Goal: Task Accomplishment & Management: Manage account settings

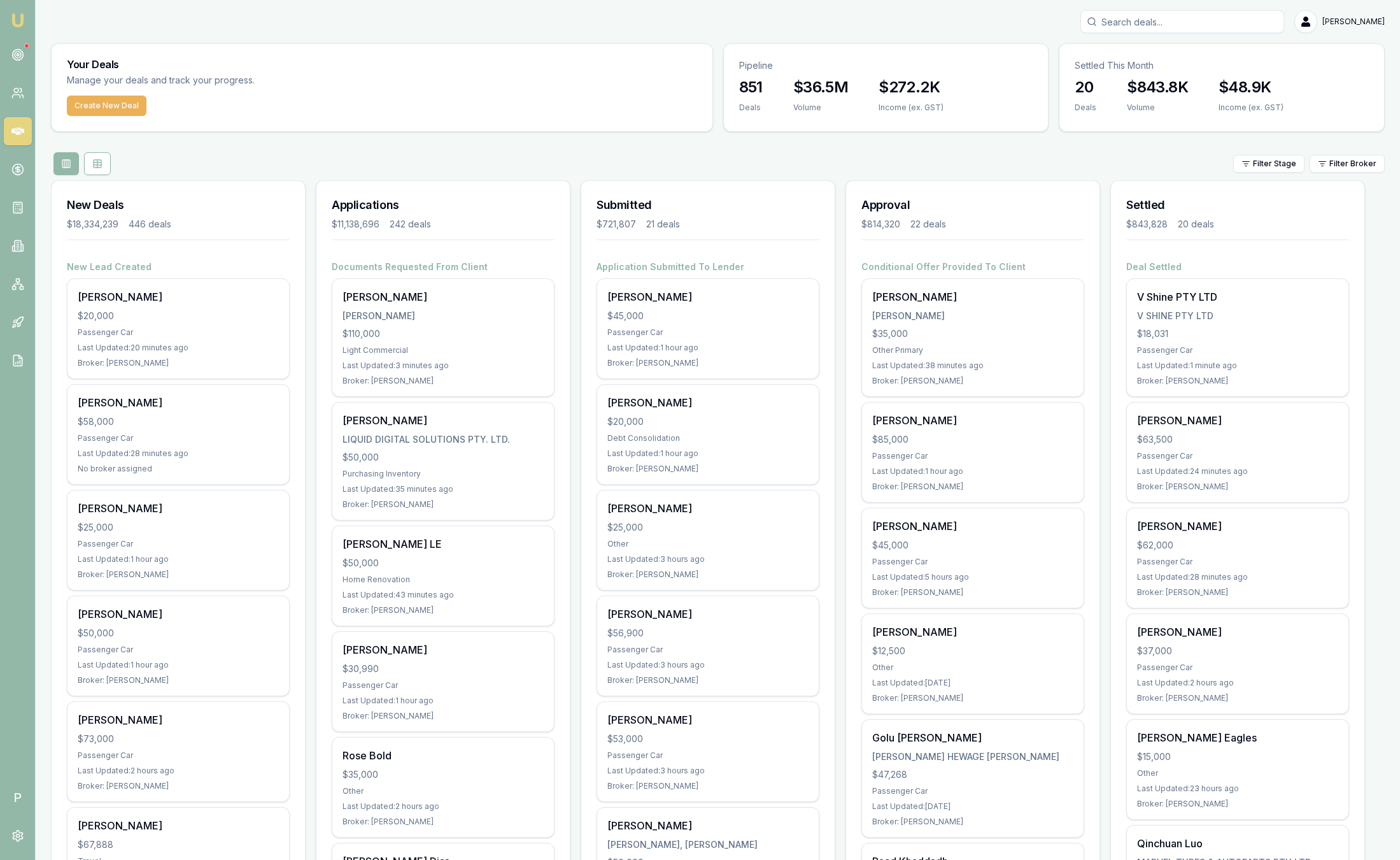
drag, startPoint x: 0, startPoint y: 0, endPoint x: 405, endPoint y: 522, distance: 660.7
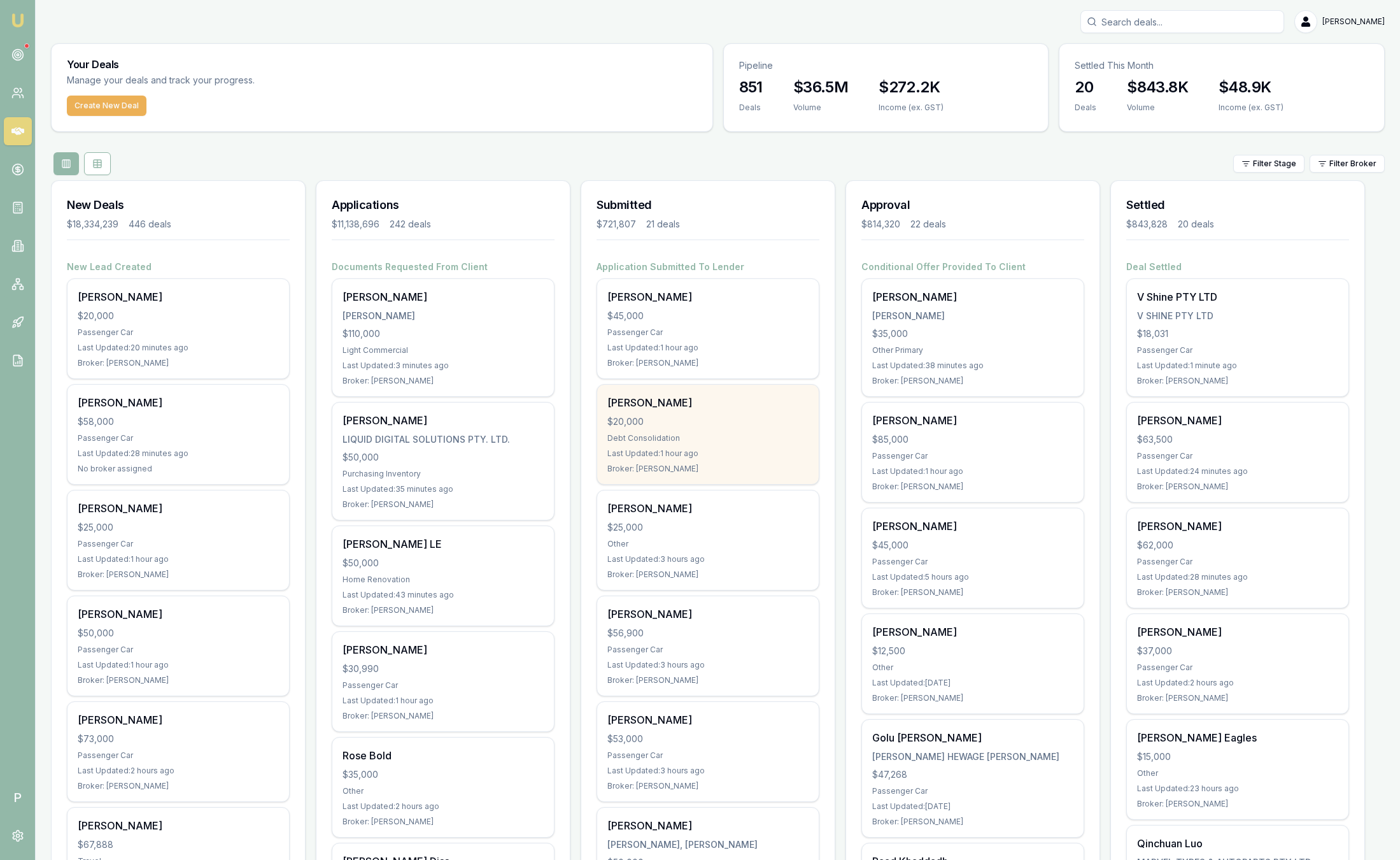
click at [808, 471] on div "Kristian Drougas $20,000 Debt Consolidation Last Updated: 1 hour ago Broker: Ev…" at bounding box center [707, 434] width 222 height 99
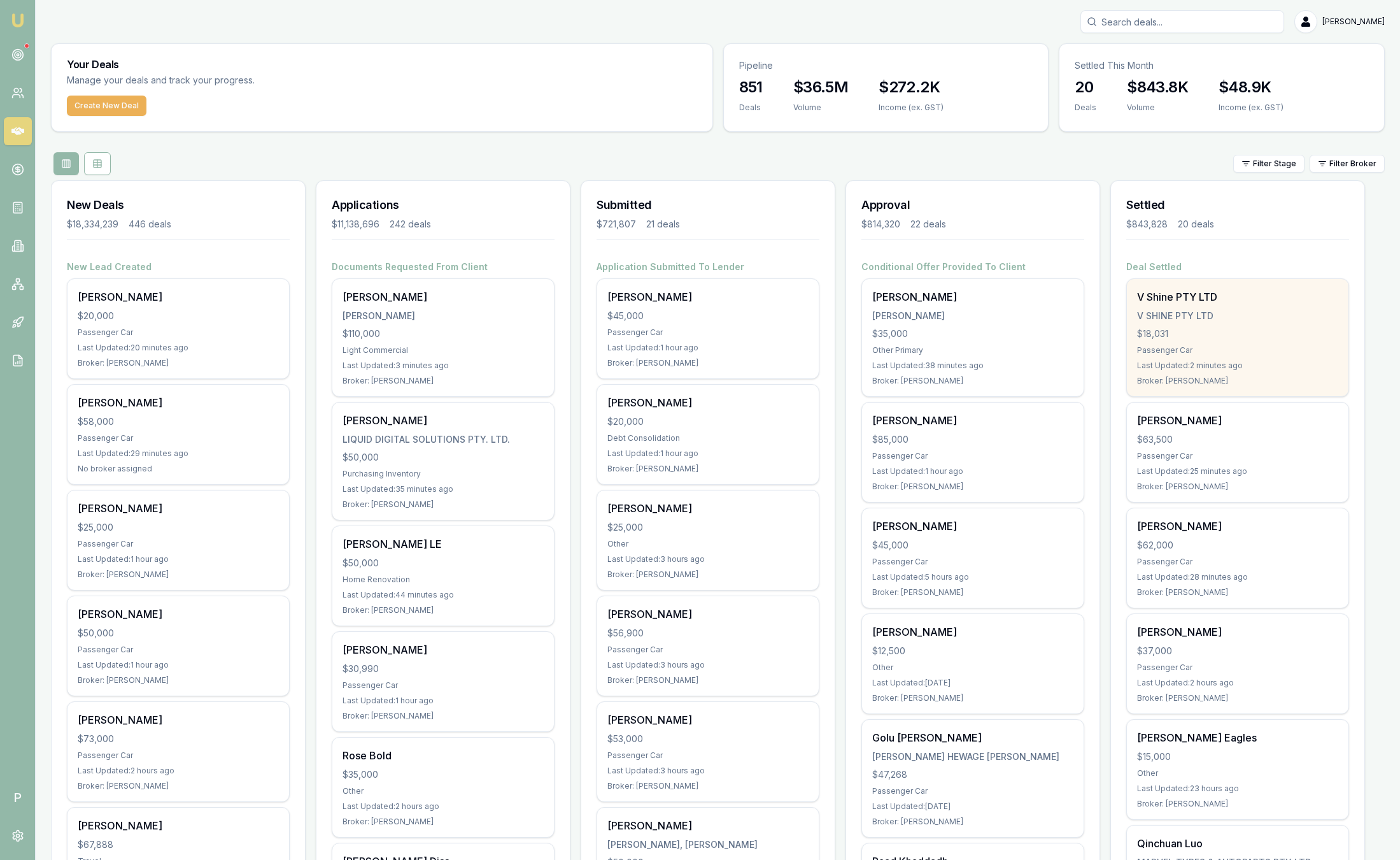
click at [1277, 365] on div "Last Updated: 2 minutes ago" at bounding box center [1238, 366] width 201 height 11
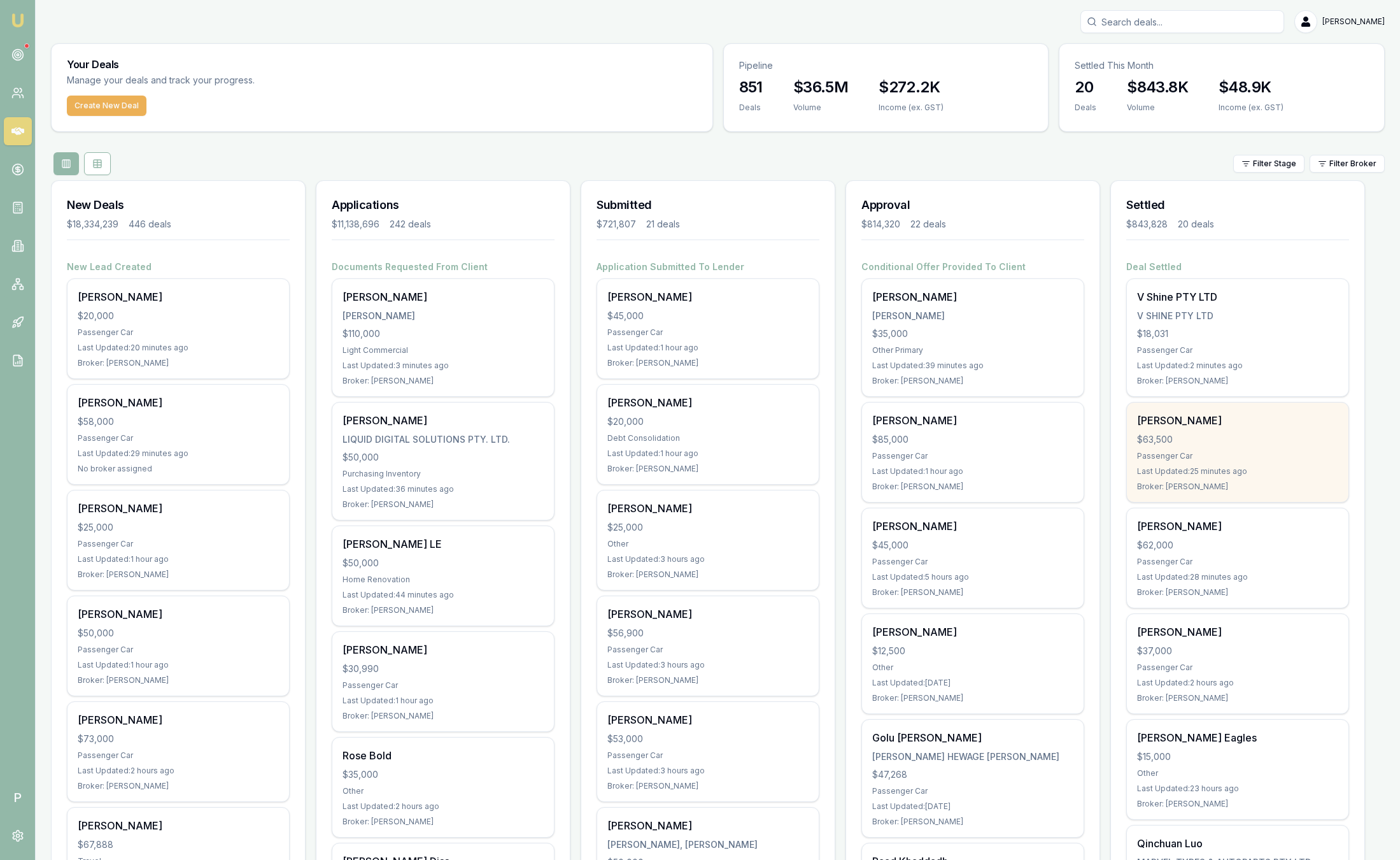
click at [1277, 454] on div "Passenger Car" at bounding box center [1238, 456] width 201 height 11
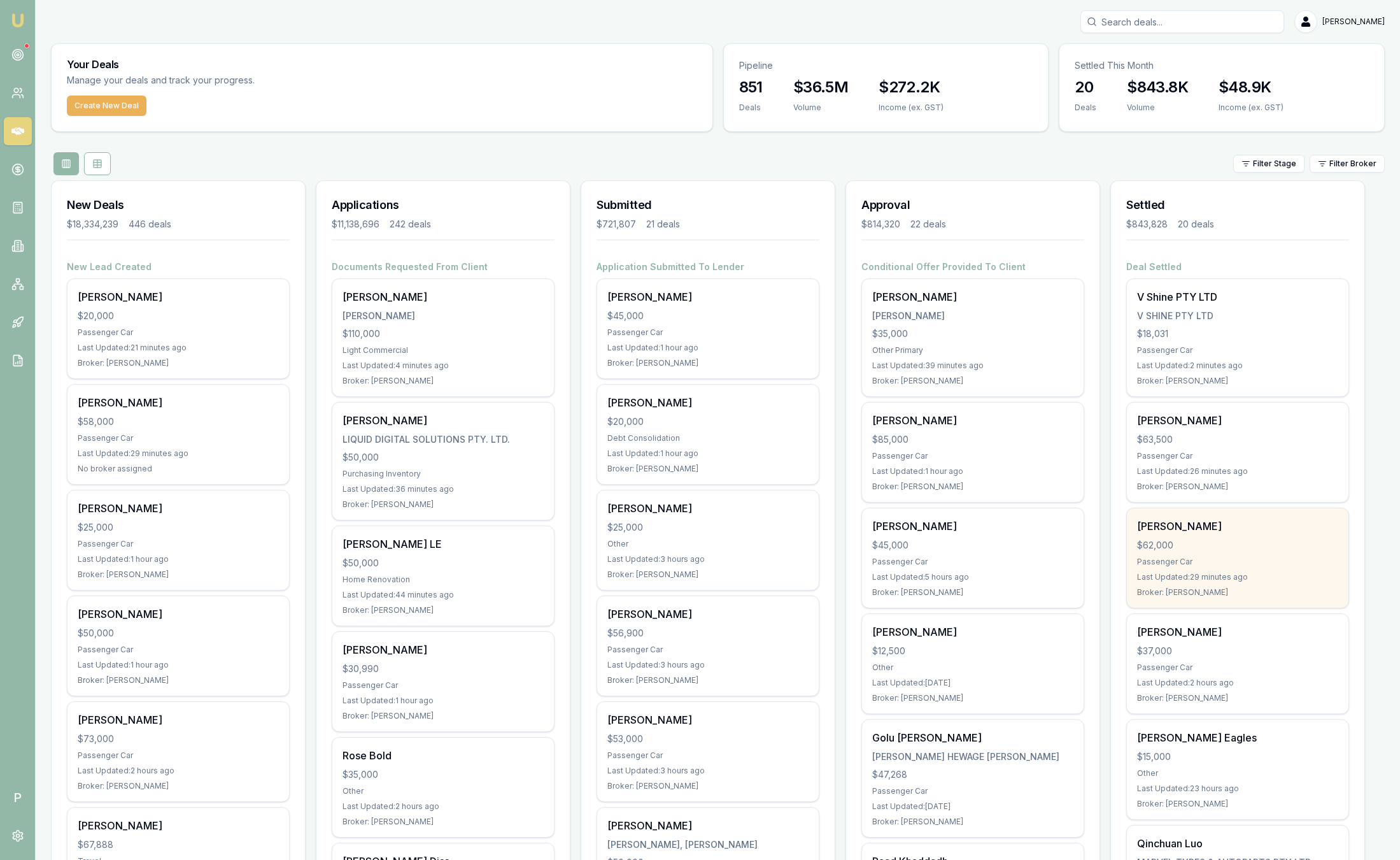
click at [1279, 575] on div "Last Updated: 29 minutes ago" at bounding box center [1238, 577] width 201 height 11
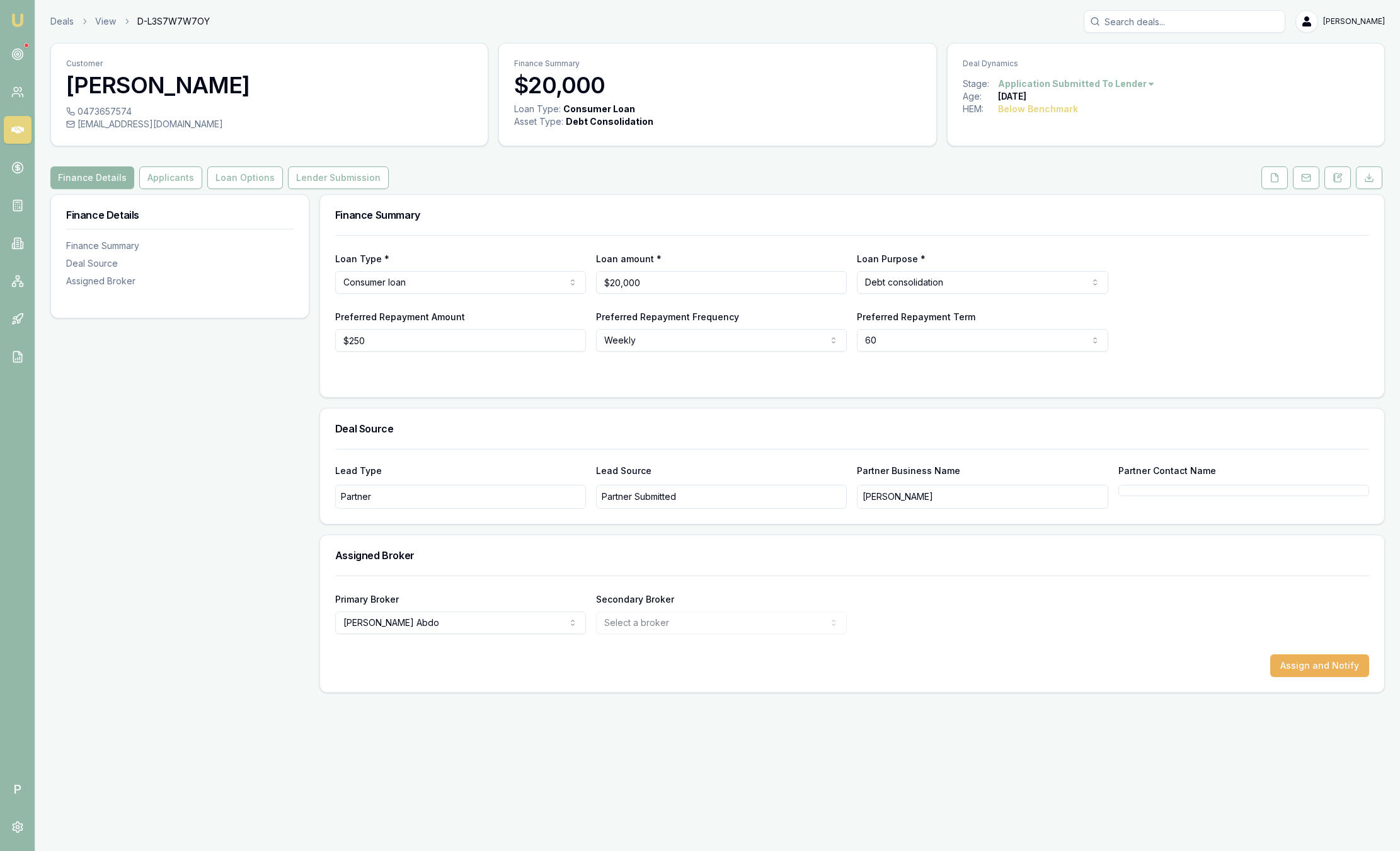
click at [16, 16] on img at bounding box center [17, 20] width 15 height 15
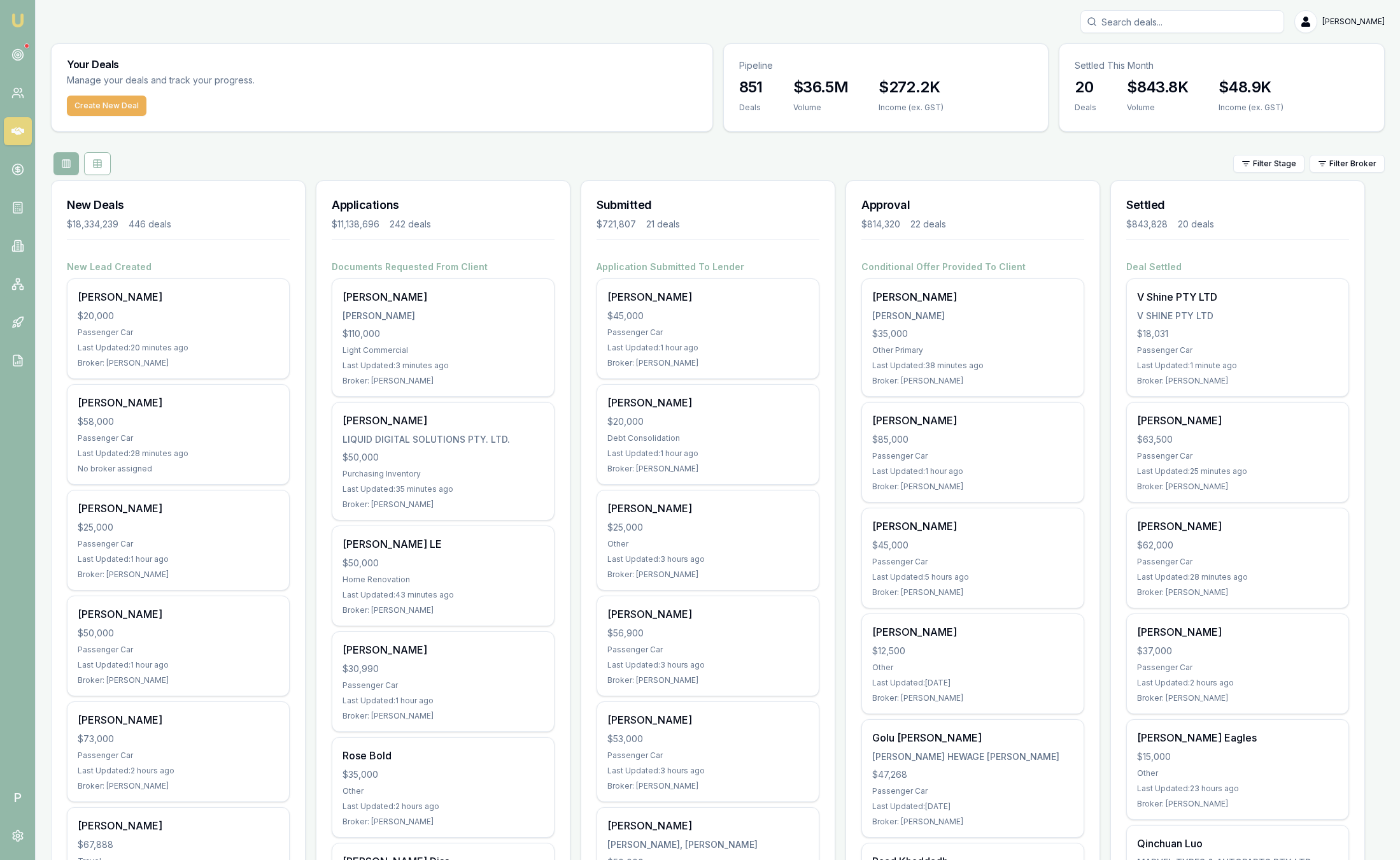
click at [18, 14] on img at bounding box center [18, 20] width 15 height 15
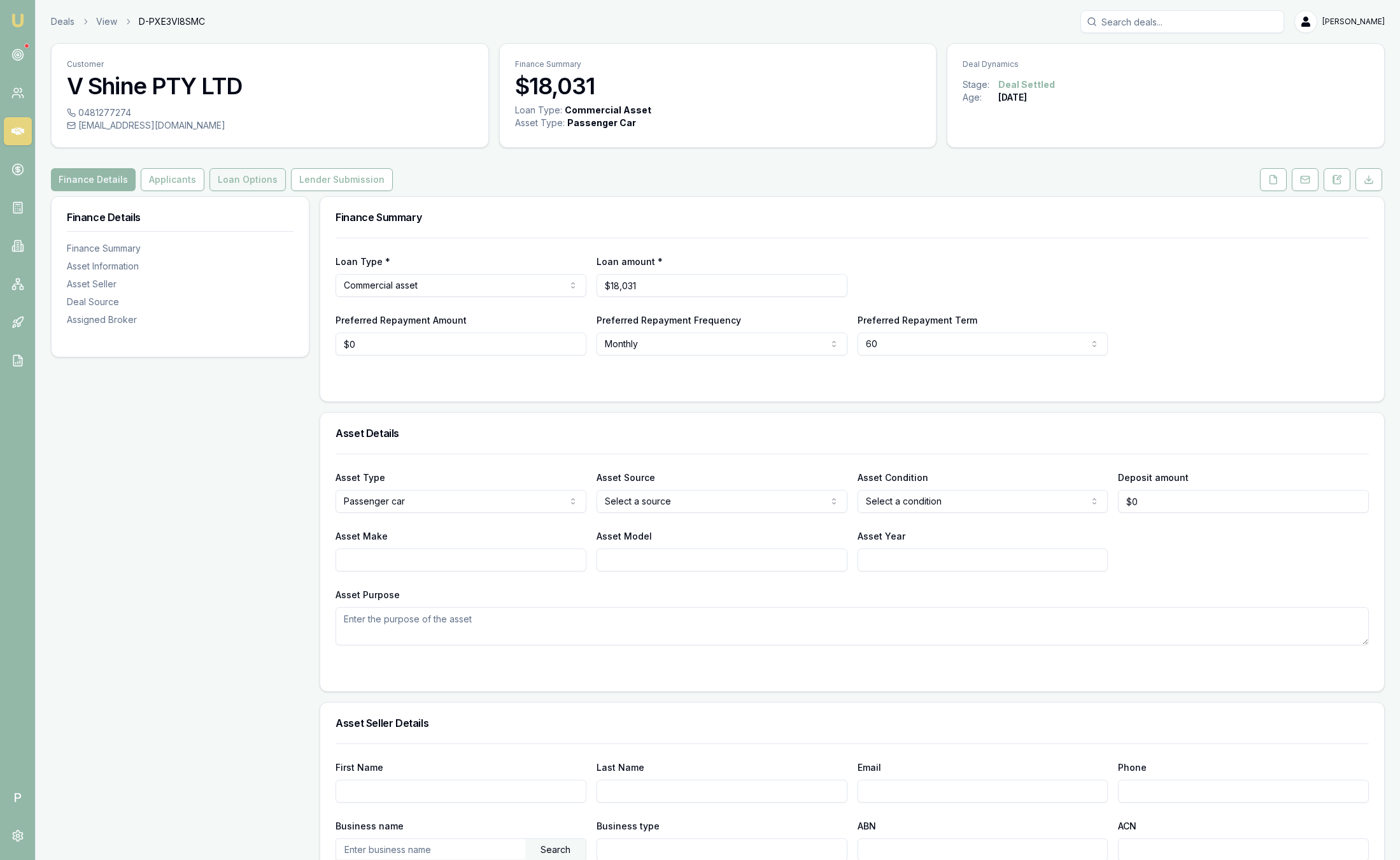
click at [251, 187] on button "Loan Options" at bounding box center [247, 180] width 76 height 23
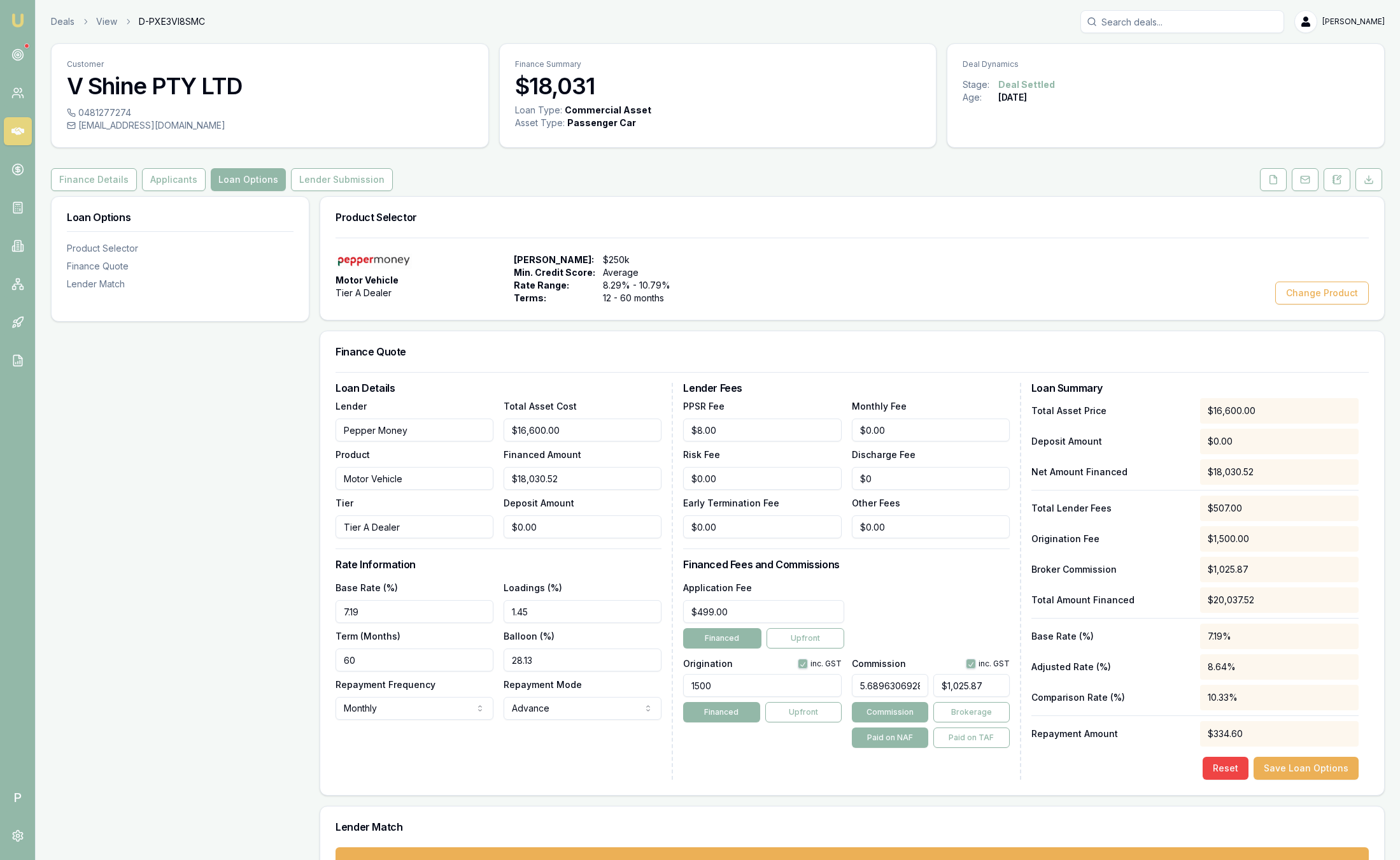
click at [18, 20] on img at bounding box center [18, 20] width 15 height 15
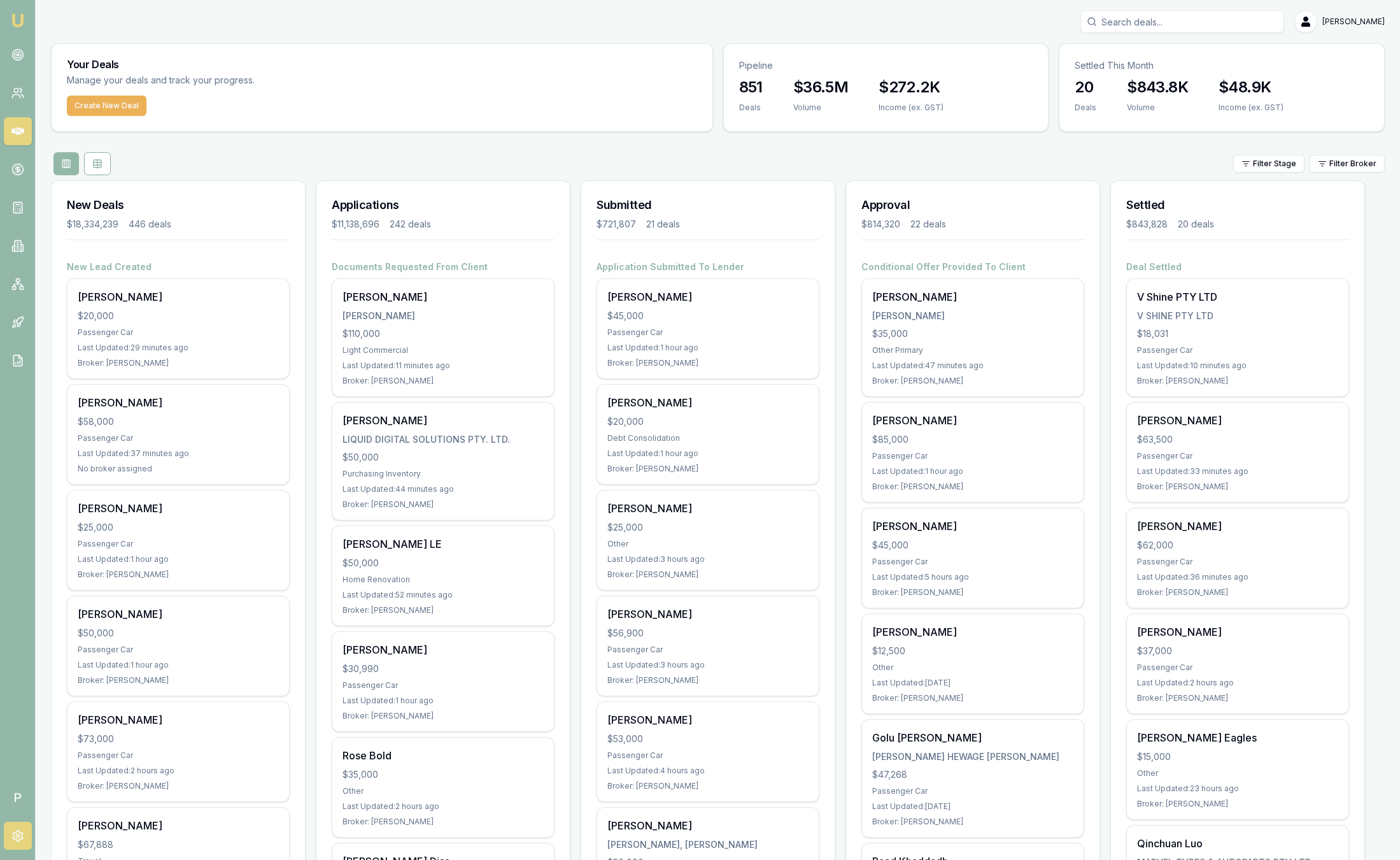
click at [15, 834] on icon at bounding box center [18, 835] width 13 height 13
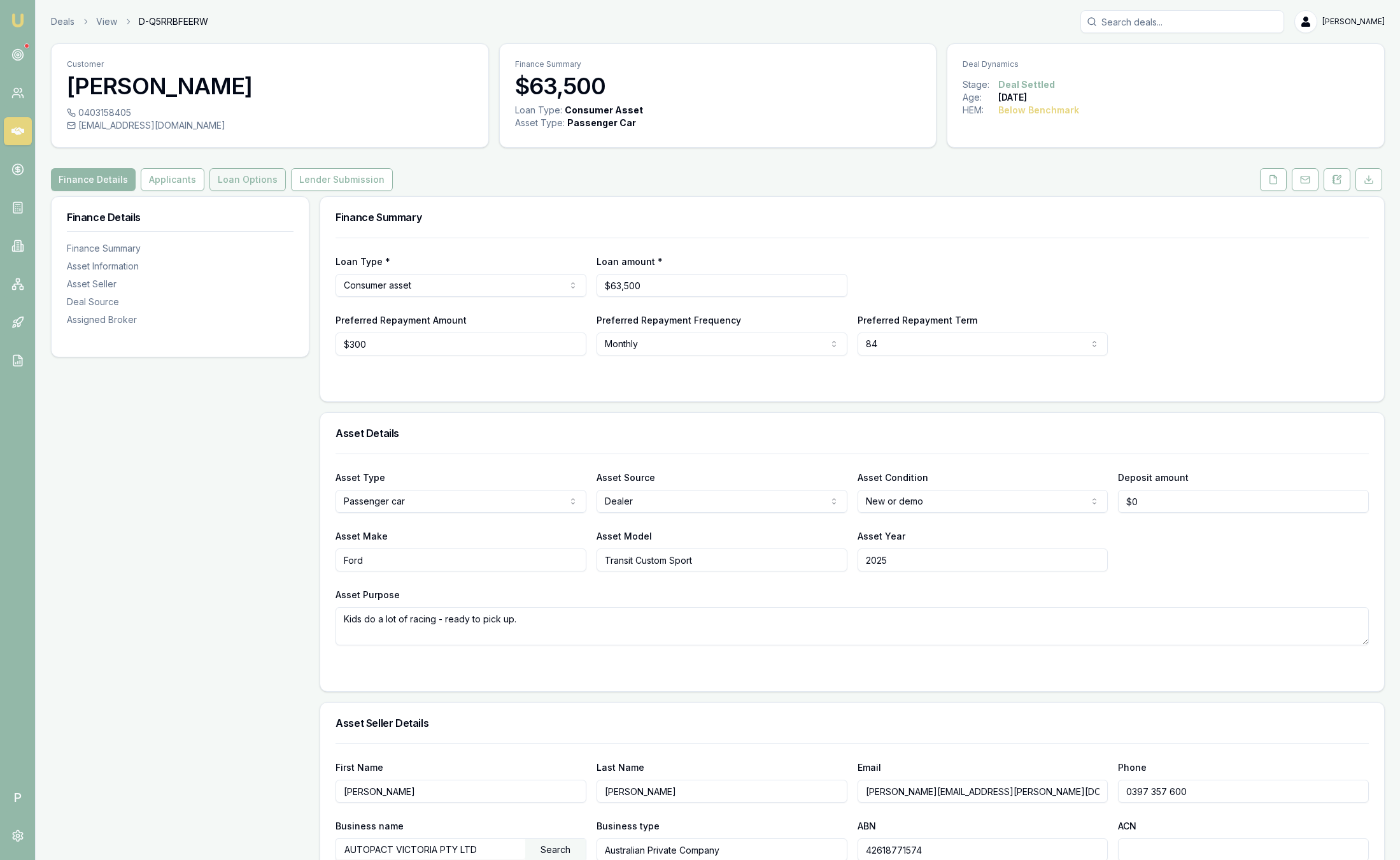
click at [244, 176] on button "Loan Options" at bounding box center [247, 180] width 76 height 23
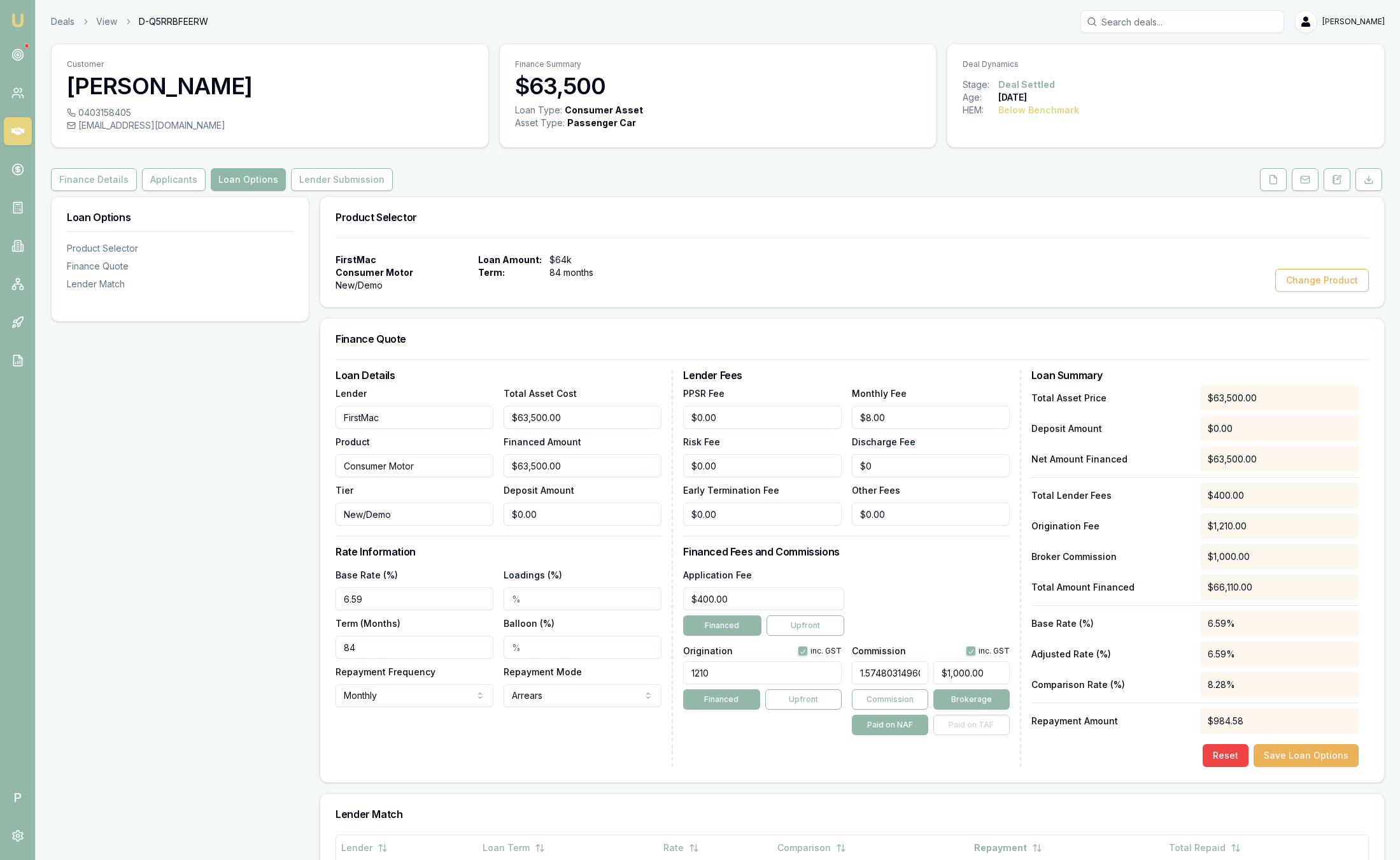
click at [246, 173] on button "Loan Options" at bounding box center [249, 180] width 75 height 23
click at [20, 46] on link at bounding box center [18, 55] width 28 height 28
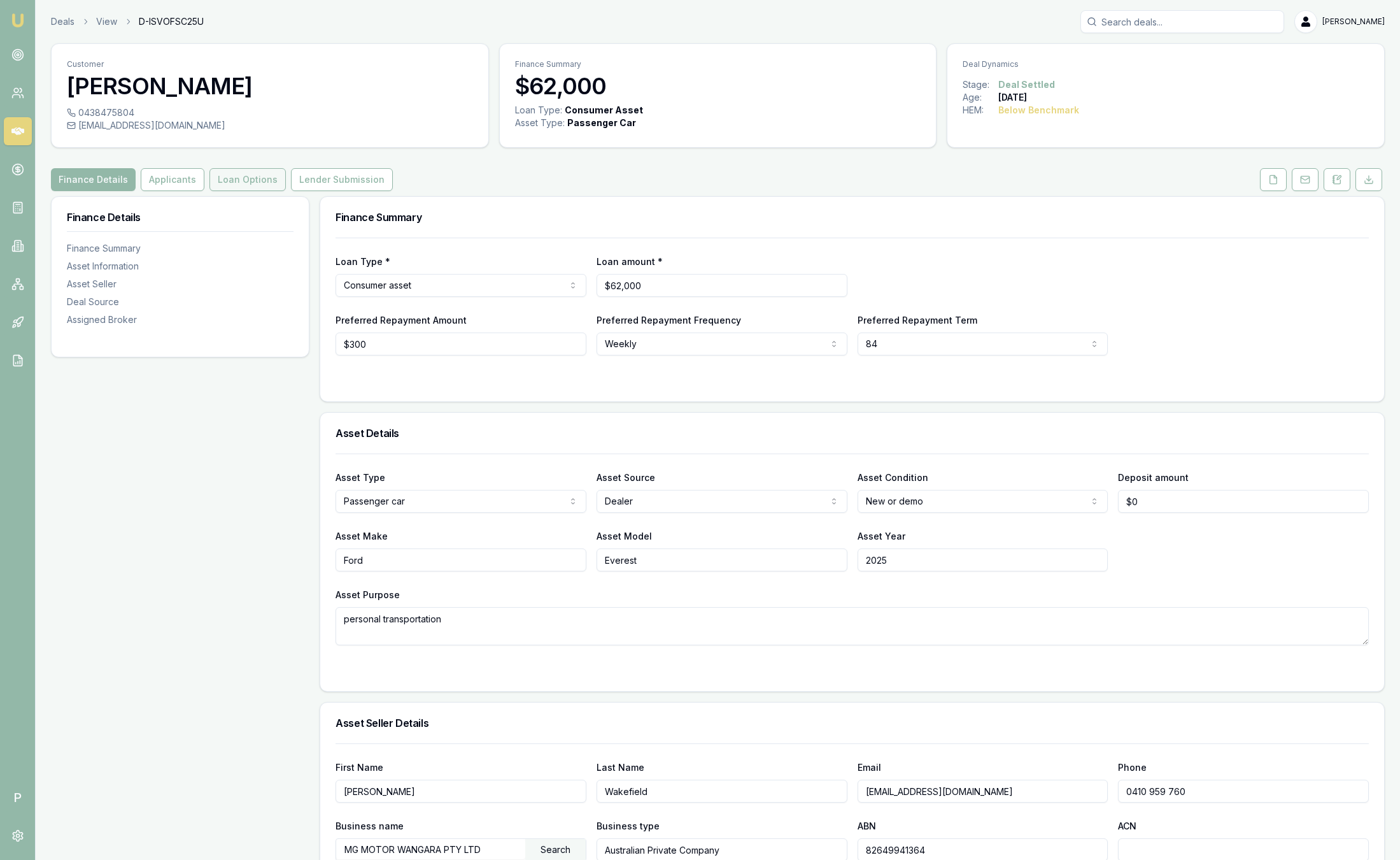
click at [249, 172] on button "Loan Options" at bounding box center [247, 180] width 76 height 23
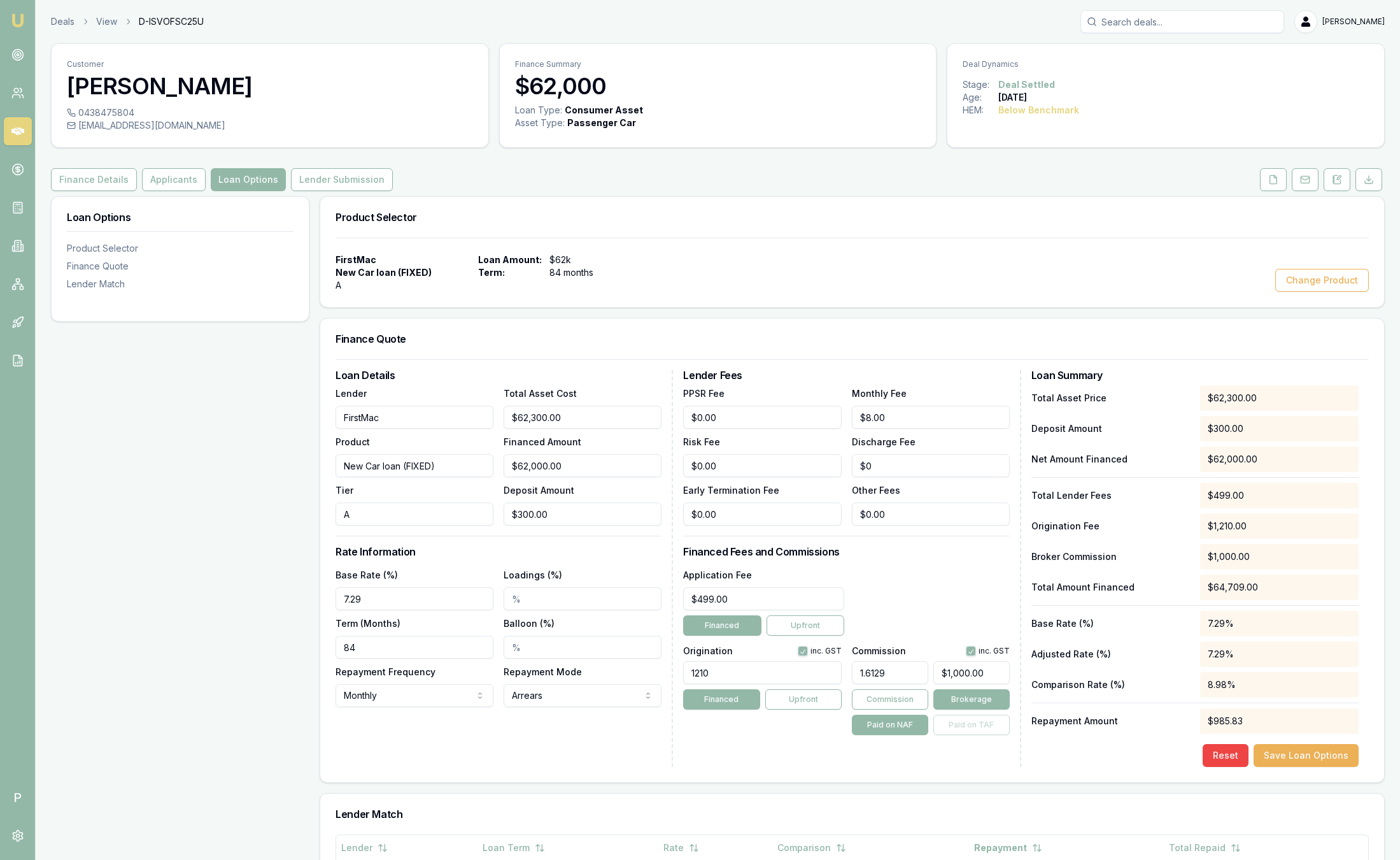
click at [743, 356] on div "Finance Quote" at bounding box center [852, 339] width 1064 height 41
click at [68, 20] on link "Deals" at bounding box center [62, 21] width 24 height 13
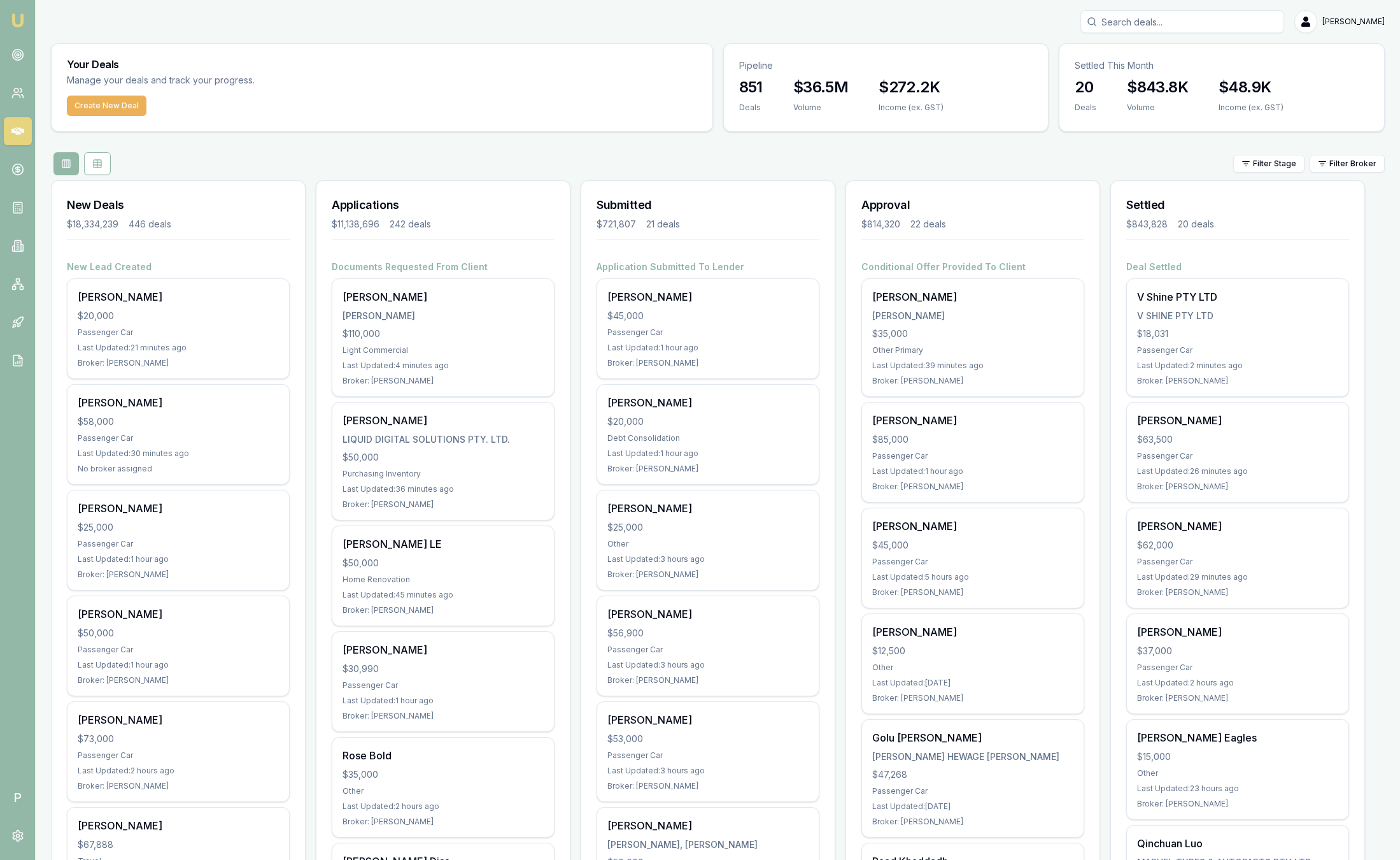
click at [1359, 173] on div "Filter Stage Filter Broker" at bounding box center [717, 164] width 1333 height 23
click at [1359, 173] on html "Emu Broker P [PERSON_NAME] Toggle Menu Your Deals Manage your deals and track y…" at bounding box center [700, 430] width 1400 height 860
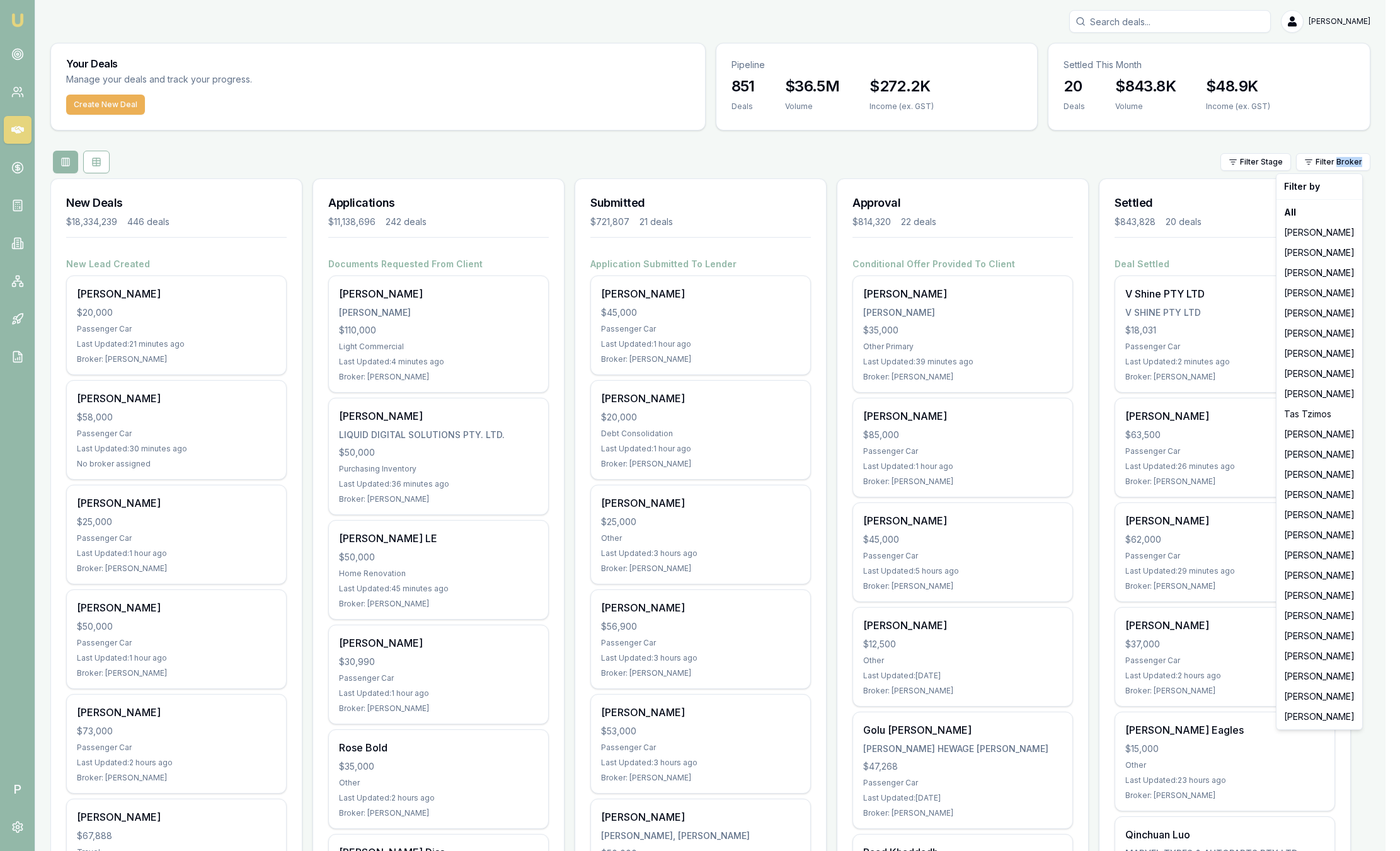
click at [1345, 172] on html "Emu Broker P [PERSON_NAME] Toggle Menu Your Deals Manage your deals and track y…" at bounding box center [700, 426] width 1400 height 851
click at [1345, 172] on div "Filter Stage Filter Broker" at bounding box center [710, 162] width 1319 height 23
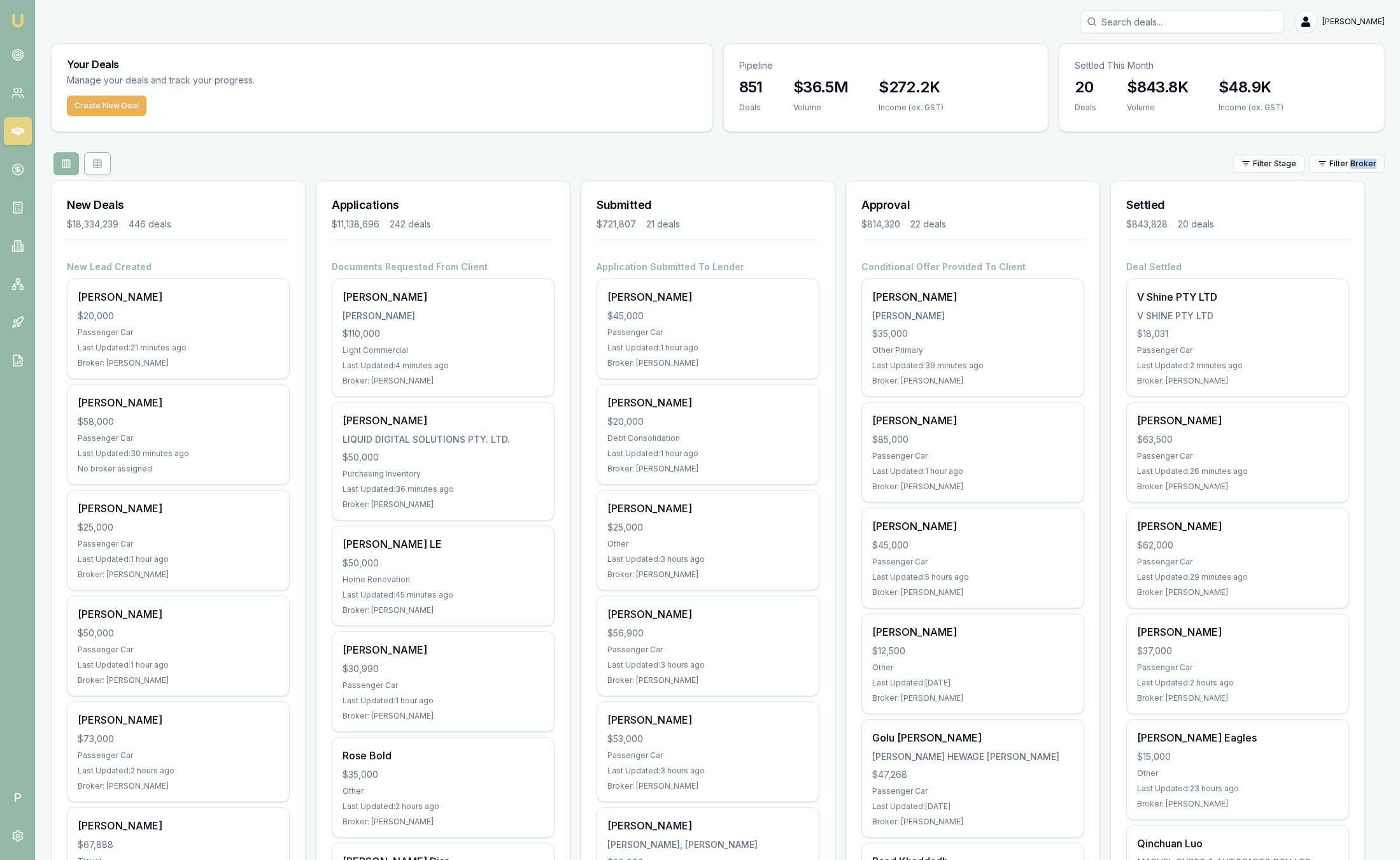
click at [1359, 173] on html "Emu Broker P Sam Crouch Toggle Menu Your Deals Manage your deals and track your…" at bounding box center [700, 430] width 1400 height 860
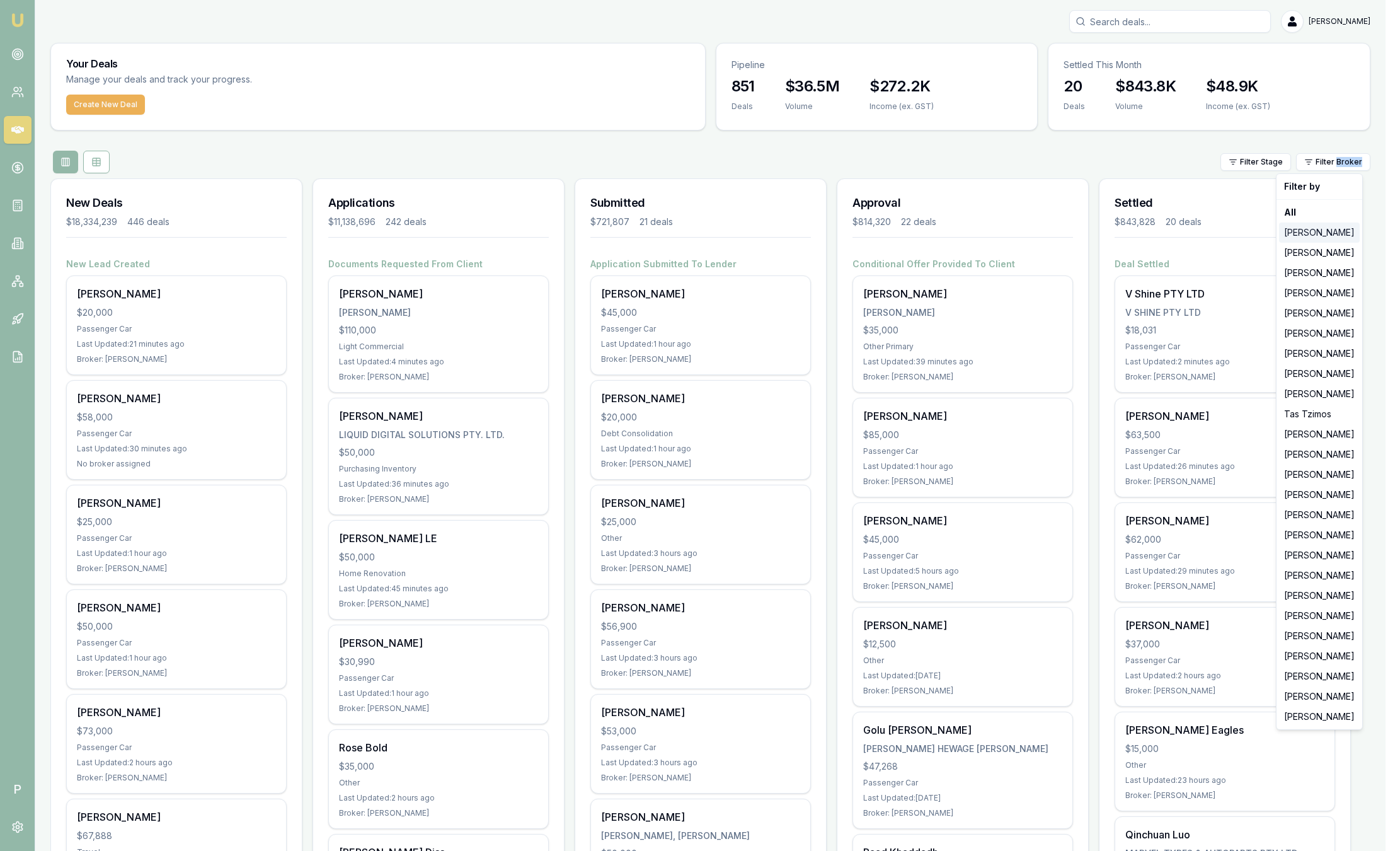
click at [1306, 231] on div "[PERSON_NAME]" at bounding box center [1319, 232] width 81 height 20
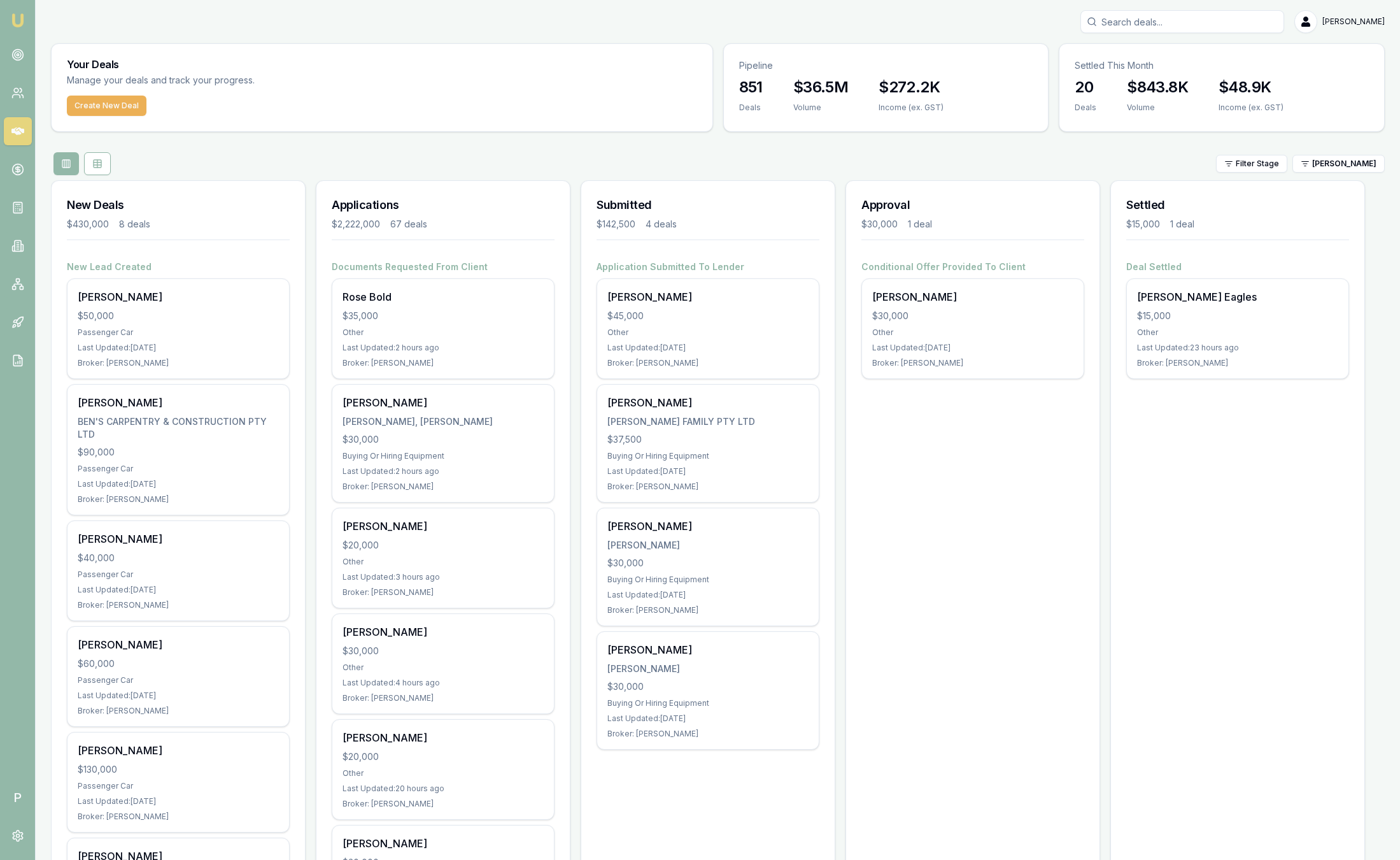
click at [708, 127] on div "Create New Deal" at bounding box center [382, 113] width 661 height 36
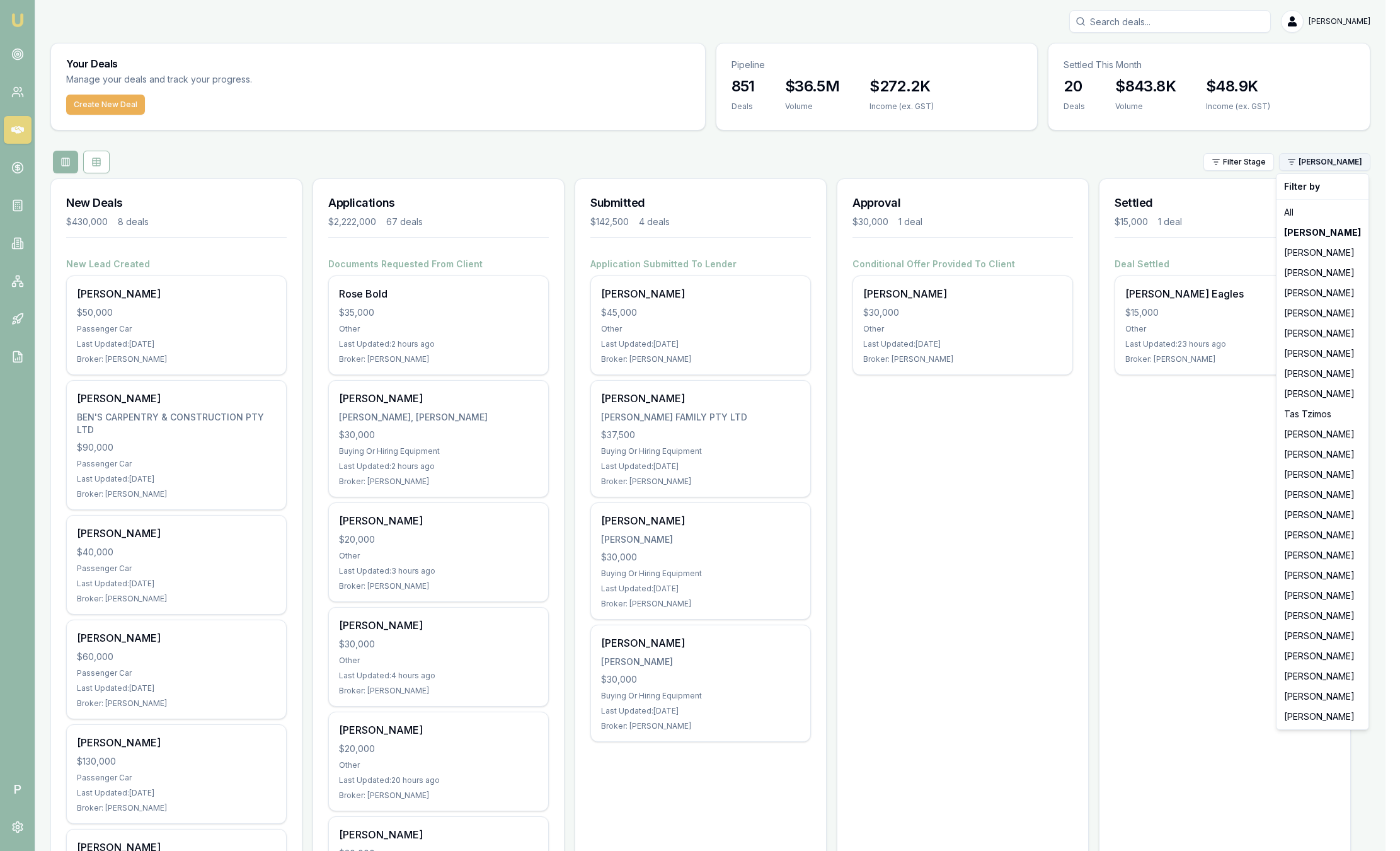
click at [1345, 170] on html "Emu Broker P Sam Crouch Toggle Menu Your Deals Manage your deals and track your…" at bounding box center [700, 426] width 1400 height 851
click at [1311, 595] on div "[PERSON_NAME]" at bounding box center [1322, 595] width 87 height 20
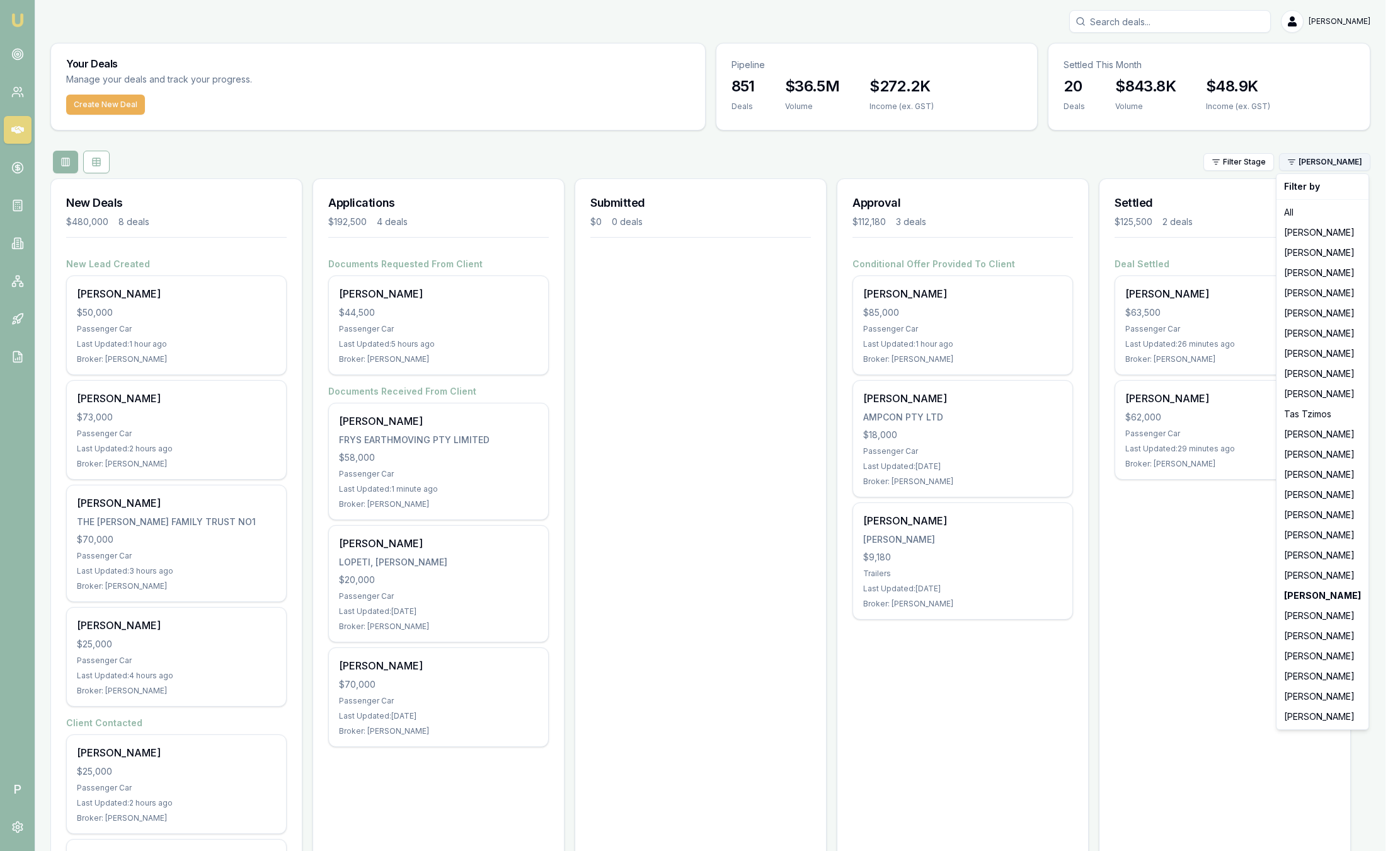
click at [1352, 162] on html "Emu Broker P Sam Crouch Toggle Menu Your Deals Manage your deals and track your…" at bounding box center [700, 426] width 1400 height 851
click at [1326, 515] on div "[PERSON_NAME]" at bounding box center [1322, 514] width 87 height 20
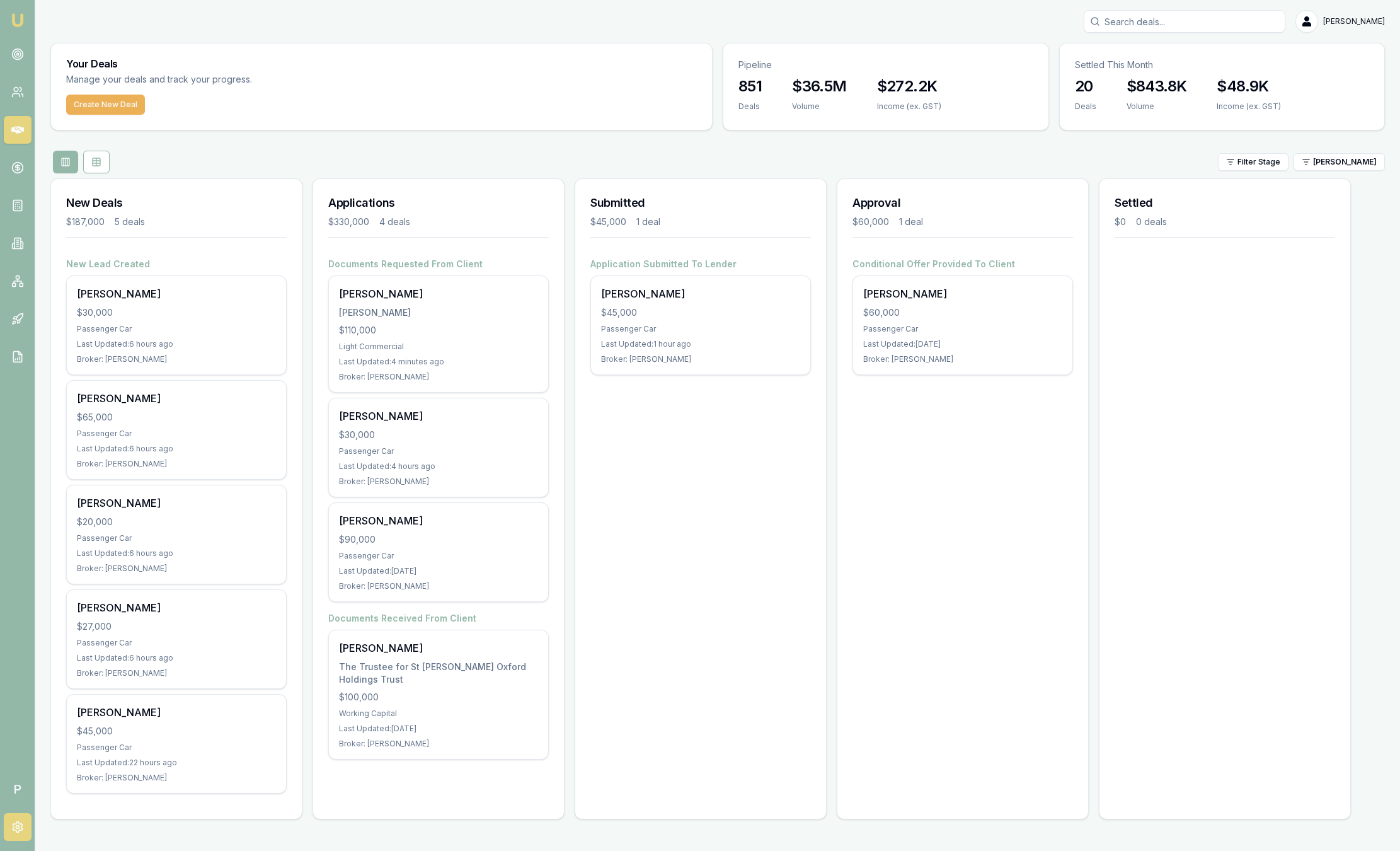
click at [18, 825] on icon at bounding box center [17, 827] width 13 height 13
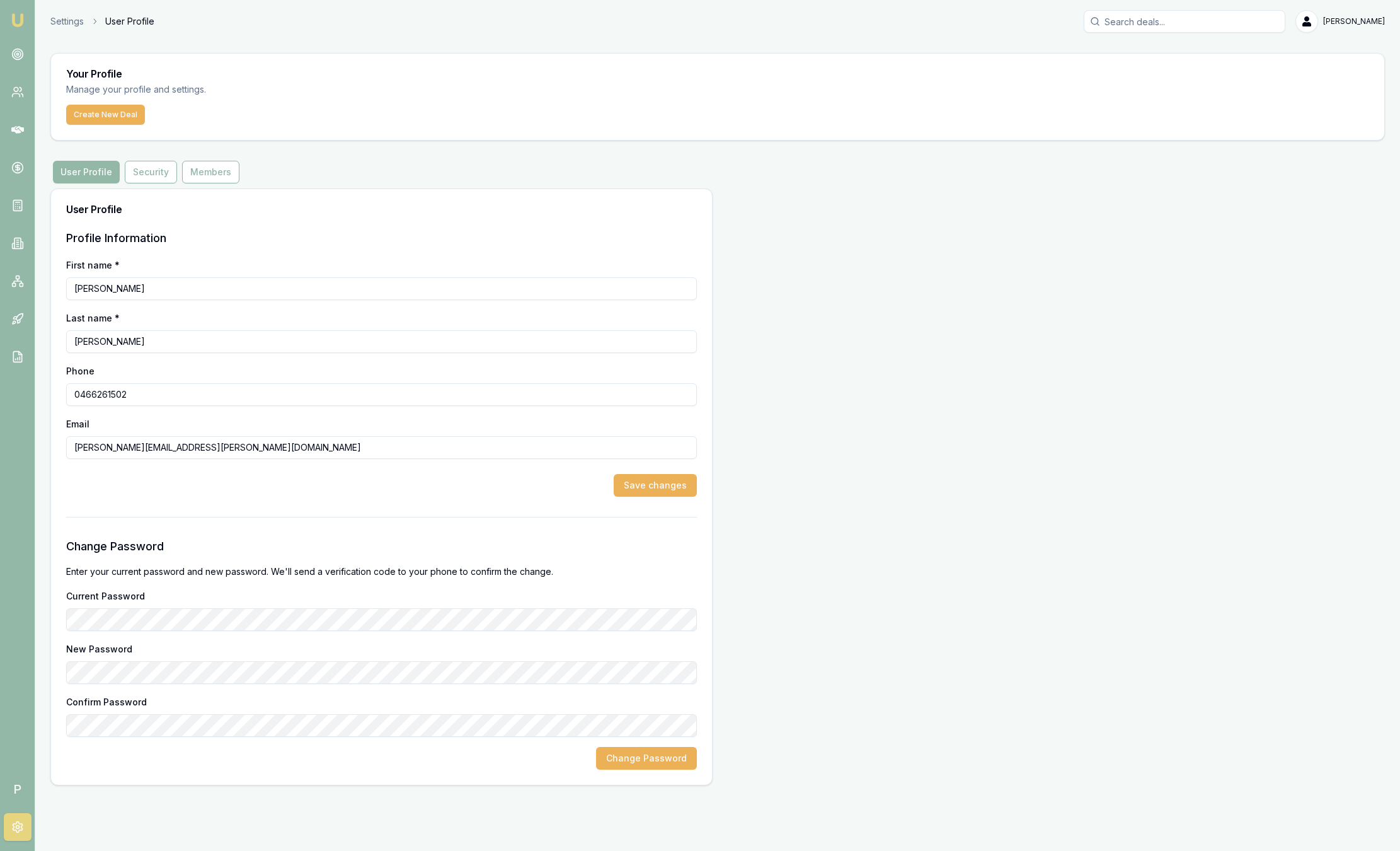
click at [733, 548] on div "User Profile Profile Information First name * [PERSON_NAME] Last name * [PERSON…" at bounding box center [717, 486] width 1334 height 597
click at [217, 157] on div "Your Profile Manage your profile and settings. Create New Deal User Profile Sec…" at bounding box center [717, 419] width 1334 height 732
click at [211, 176] on button "Members" at bounding box center [211, 172] width 57 height 23
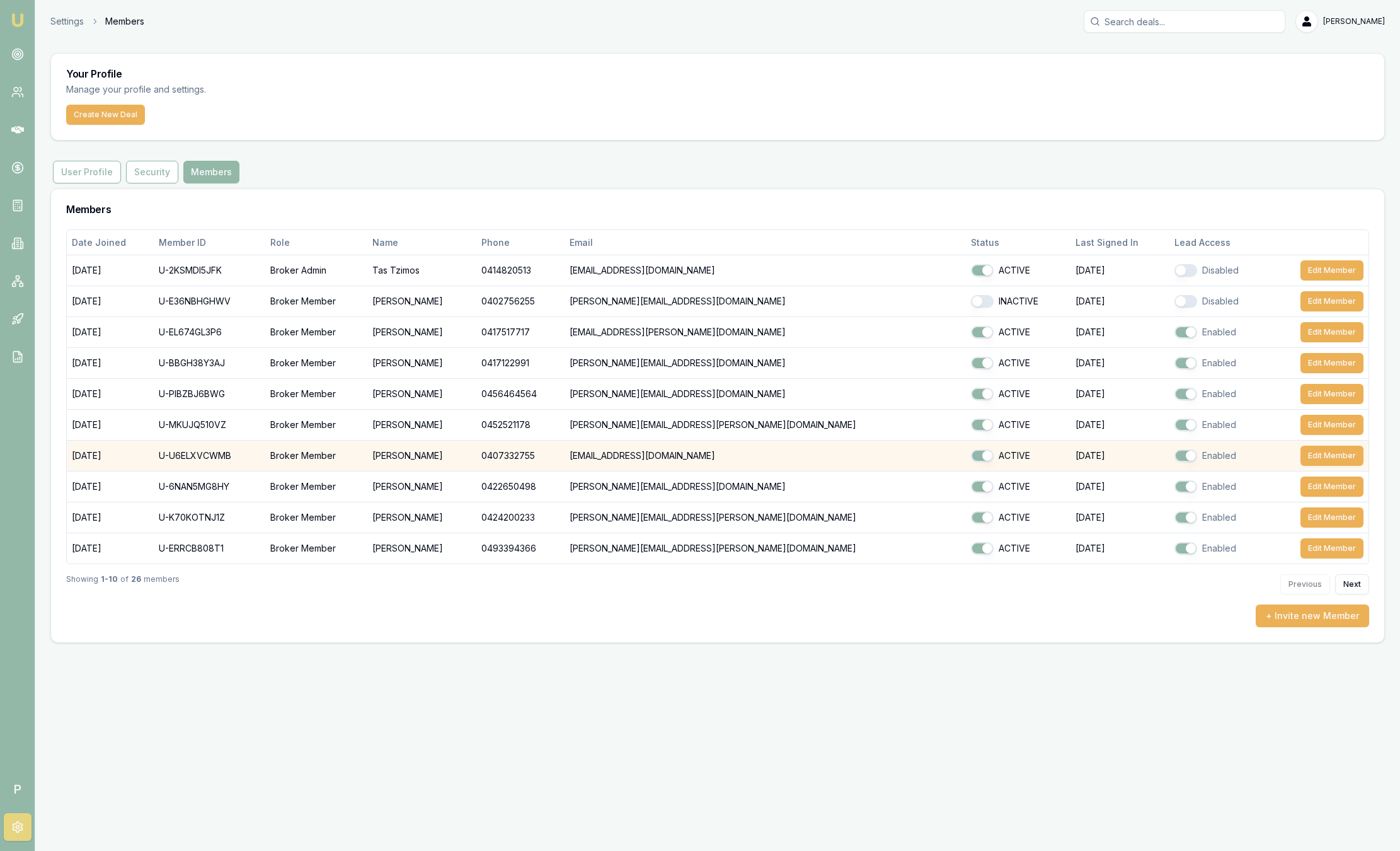
click at [759, 461] on td "[EMAIL_ADDRESS][DOMAIN_NAME]" at bounding box center [765, 456] width 400 height 31
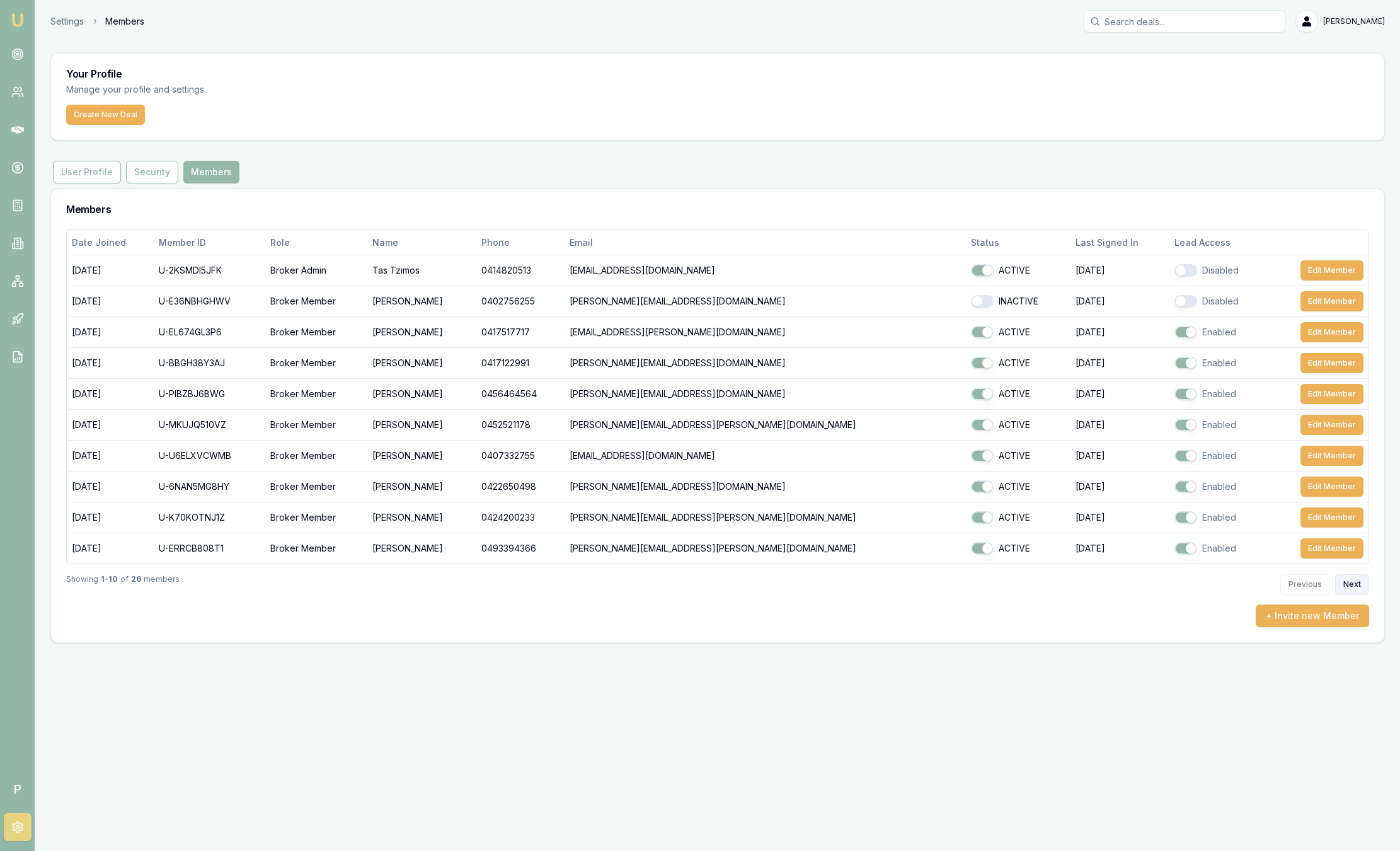
click at [1354, 581] on button "Next" at bounding box center [1351, 583] width 34 height 20
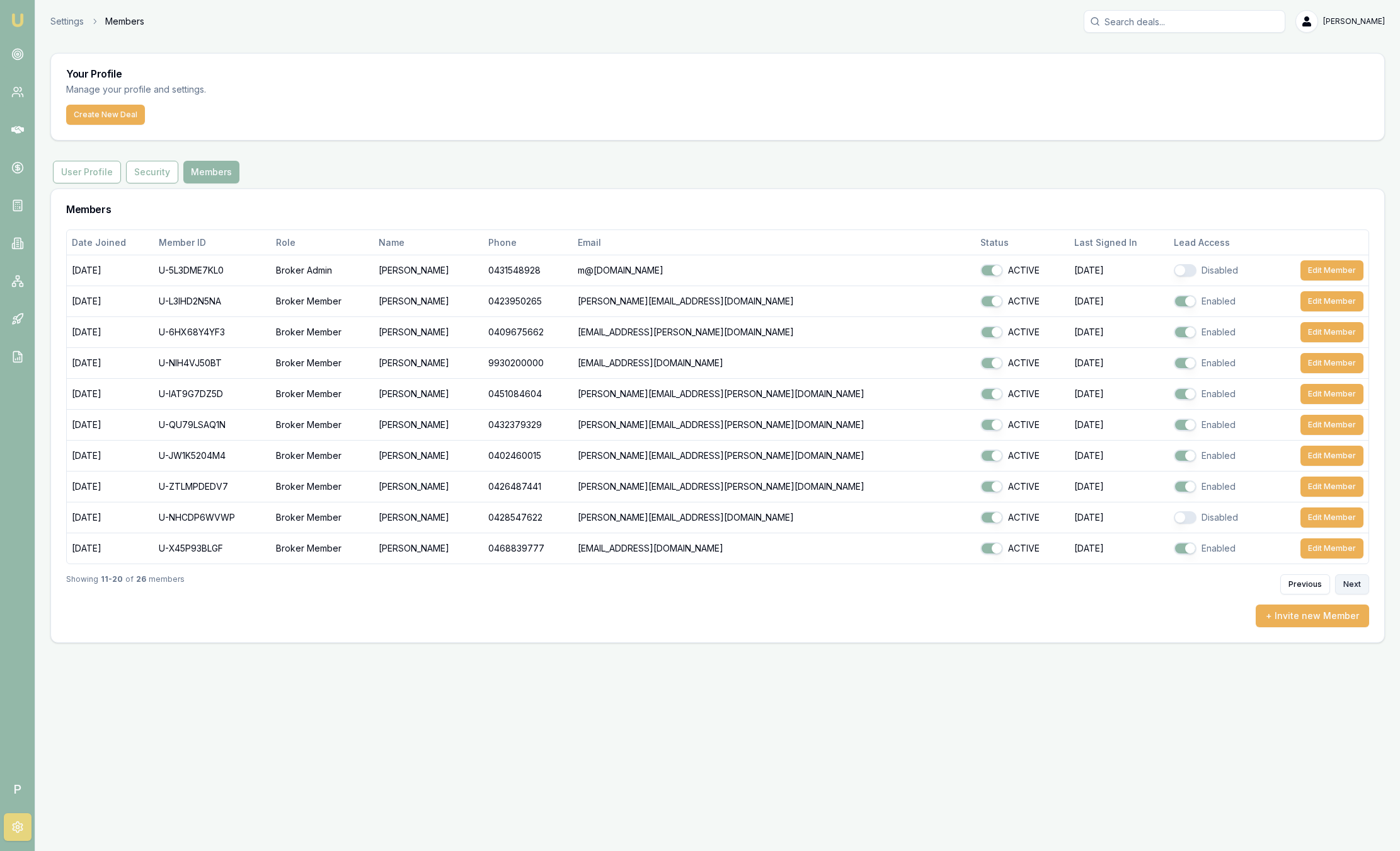
click at [1354, 575] on button "Next" at bounding box center [1351, 583] width 34 height 20
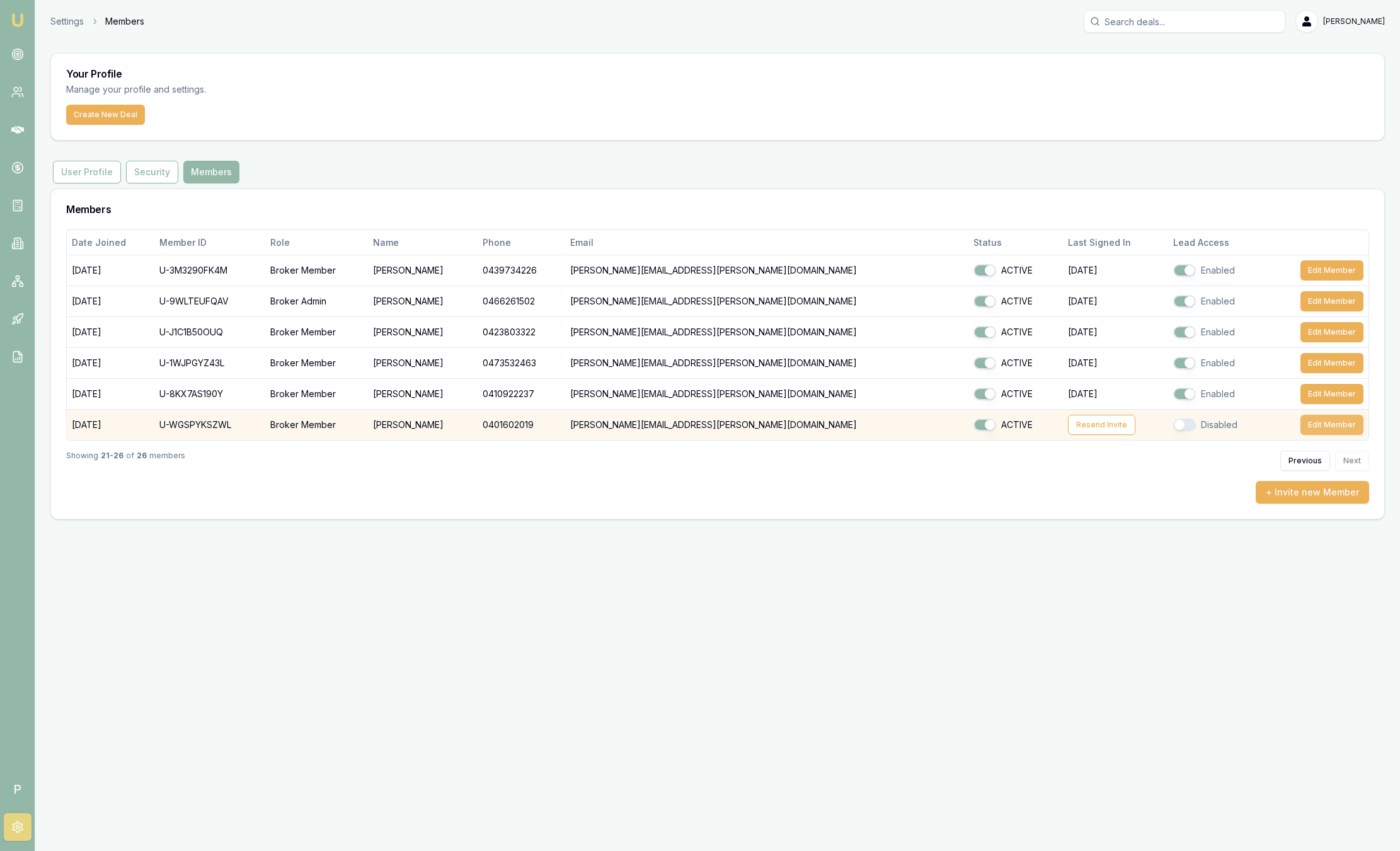
click at [1321, 426] on button "Edit Member" at bounding box center [1332, 424] width 63 height 20
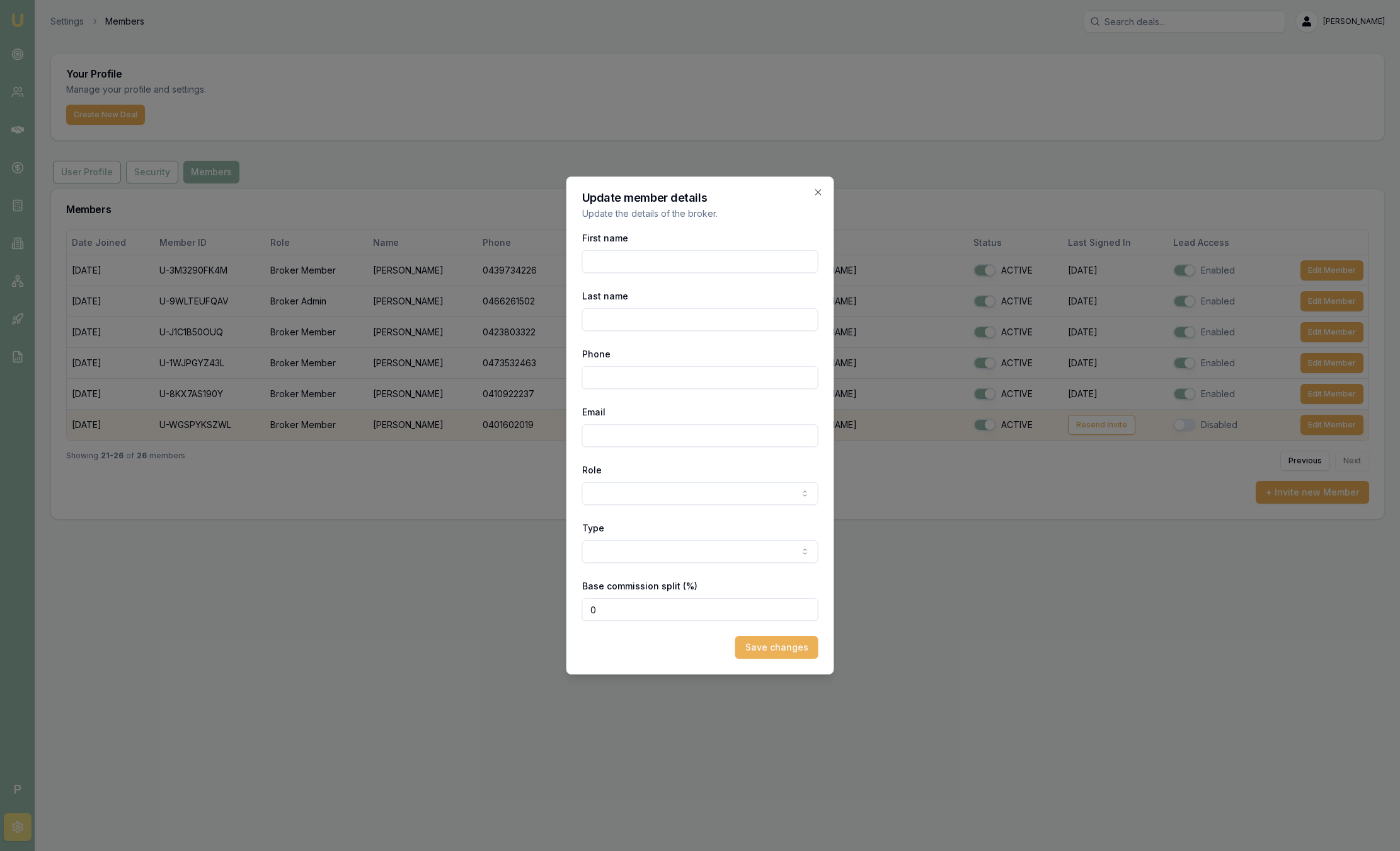
select select "BROKER_MEMBER"
select select "CONTRACTOR"
type input "Alex"
type input "Mastroianni"
type input "0401602019"
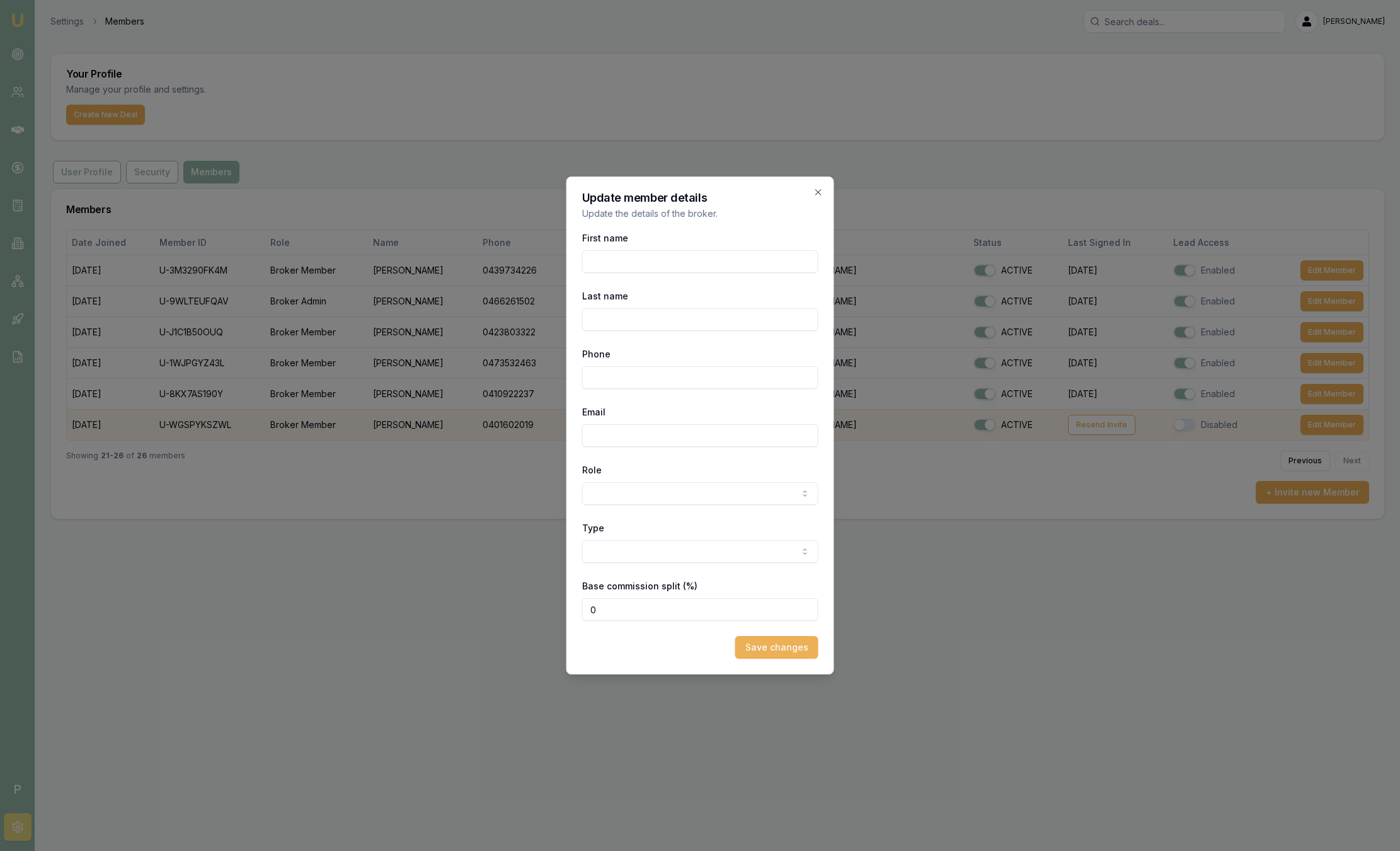
type input "[PERSON_NAME][EMAIL_ADDRESS][PERSON_NAME][DOMAIN_NAME]"
type input "80"
click at [762, 439] on input "[PERSON_NAME][EMAIL_ADDRESS][PERSON_NAME][DOMAIN_NAME]" at bounding box center [700, 435] width 237 height 23
type input "[PERSON_NAME][EMAIL_ADDRESS][PERSON_NAME][DOMAIN_NAME]"
click at [763, 647] on button "Save changes" at bounding box center [777, 647] width 83 height 23
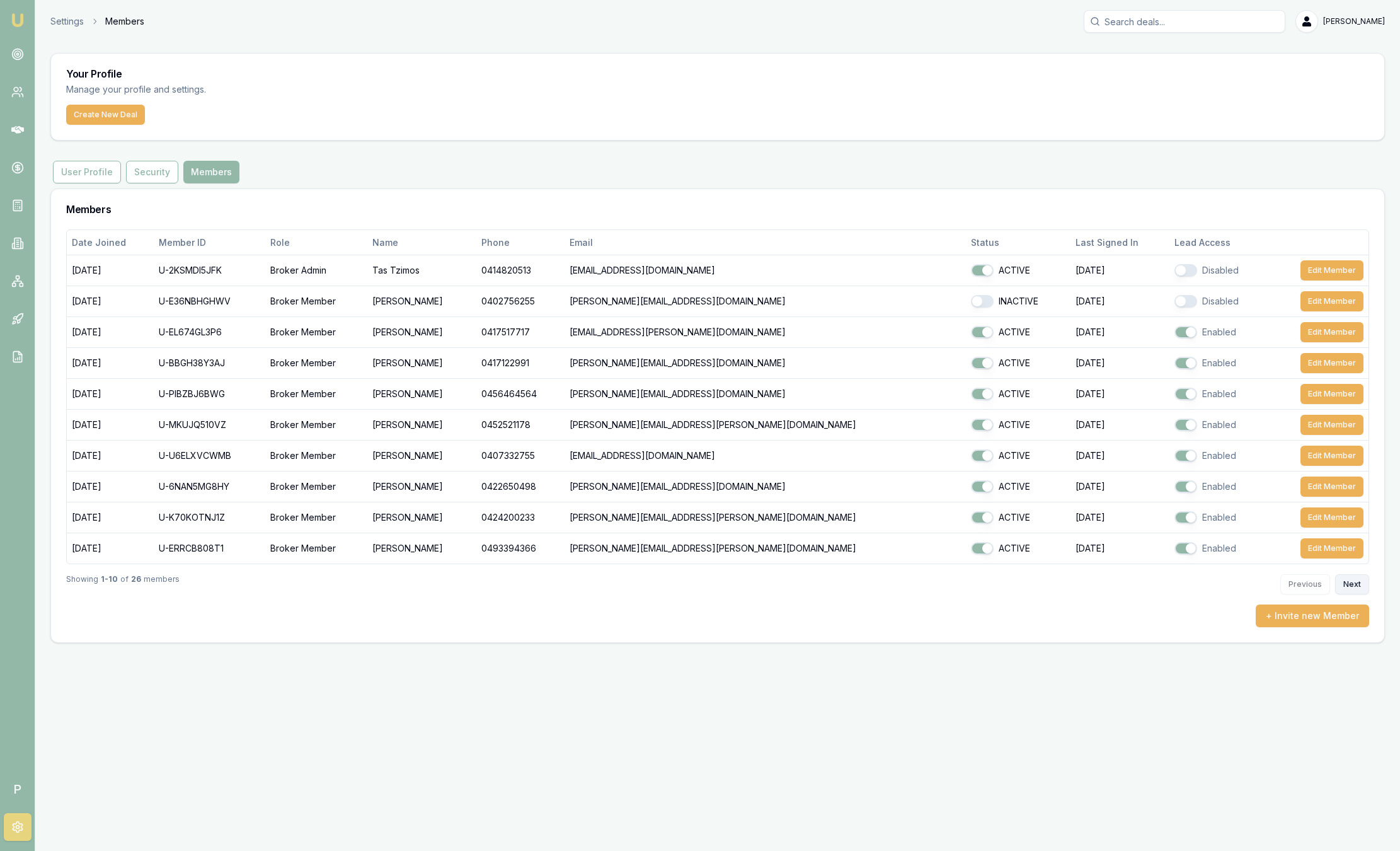
click at [1359, 583] on button "Next" at bounding box center [1351, 583] width 34 height 20
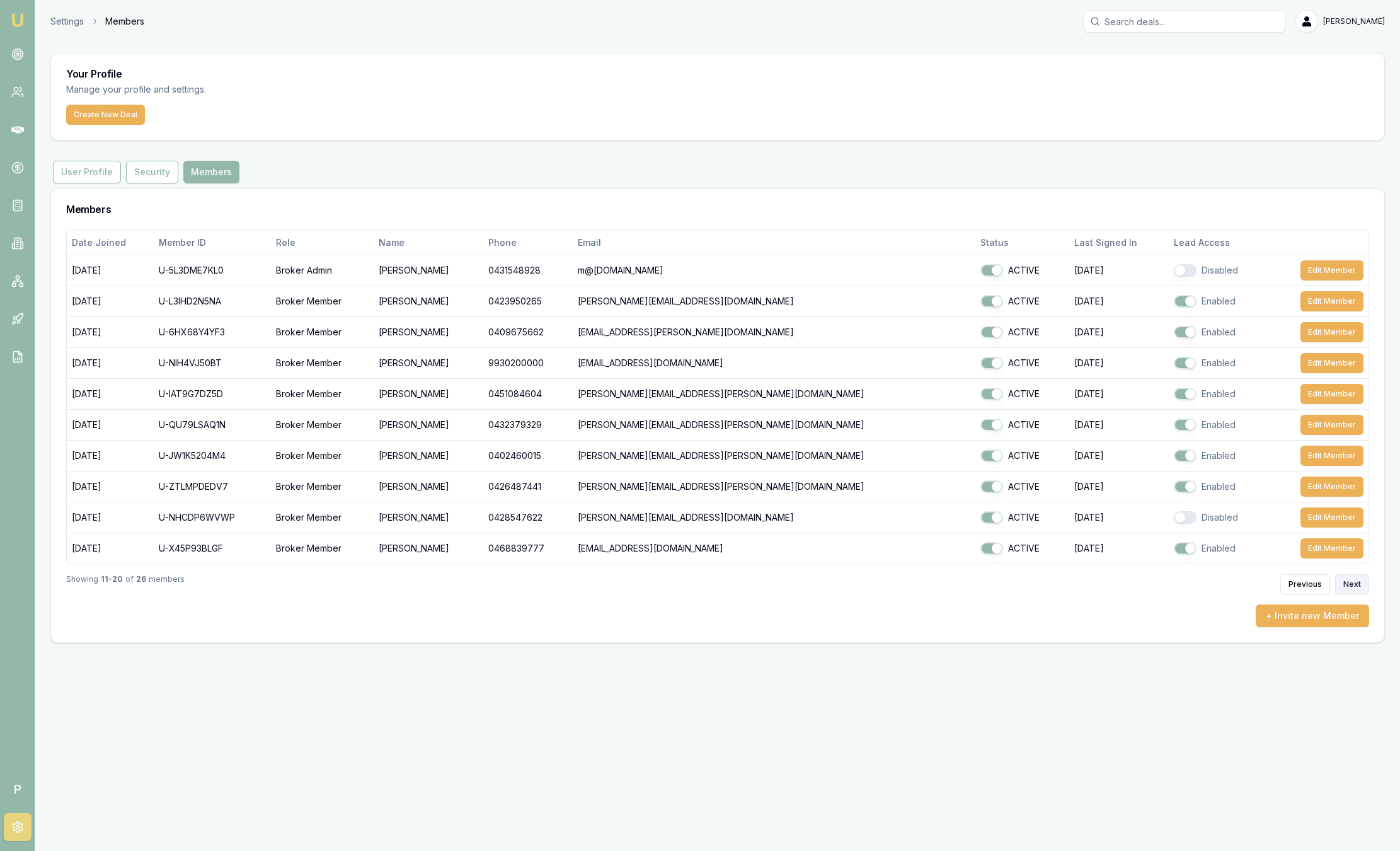
click at [1359, 583] on button "Next" at bounding box center [1351, 583] width 34 height 20
click at [1359, 583] on div "Emu Broker P Settings Members Sam Crouch Toggle Menu Your Profile Manage your p…" at bounding box center [700, 426] width 1400 height 851
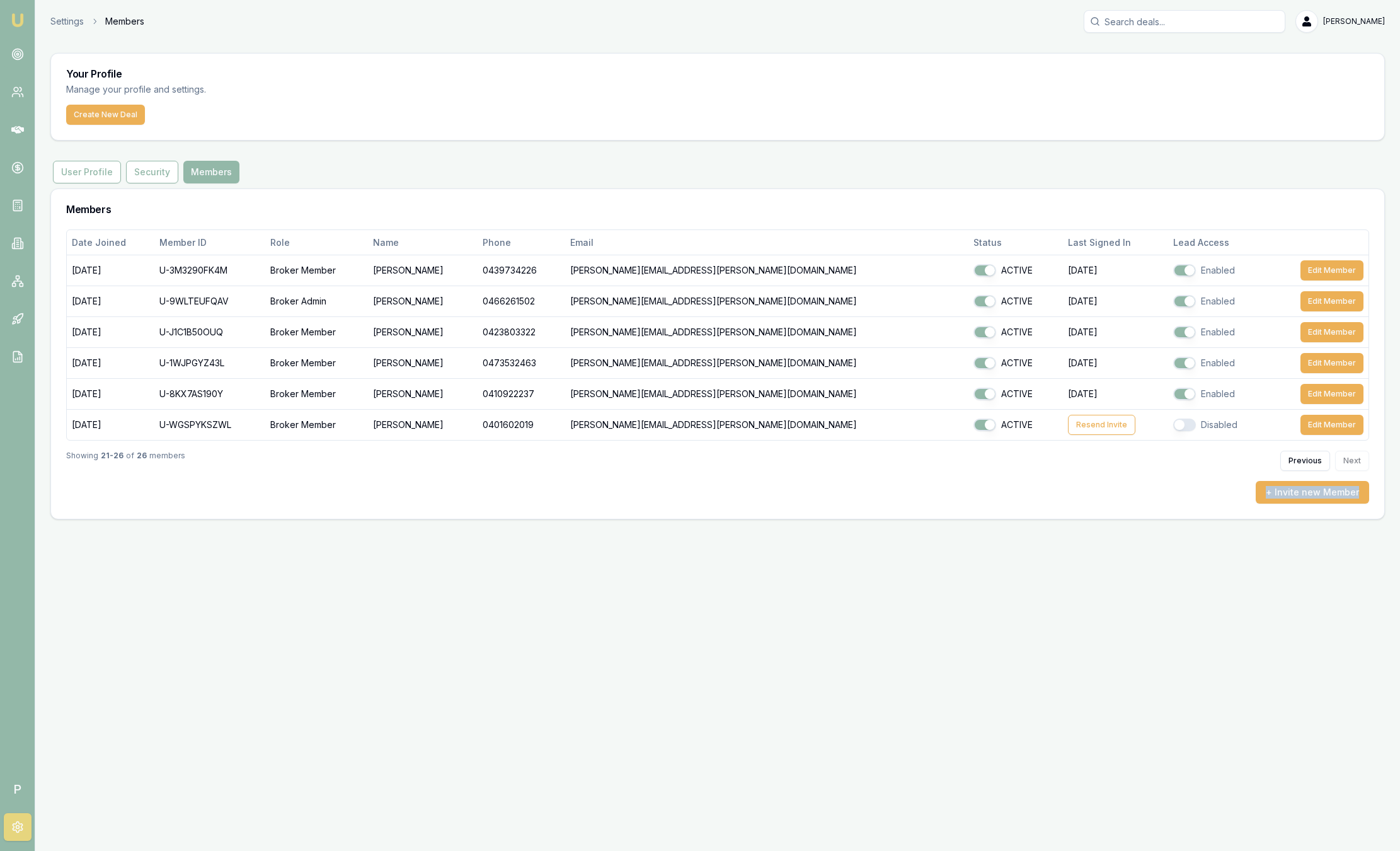
click at [1144, 490] on div "+ Invite new Member" at bounding box center [717, 492] width 1303 height 23
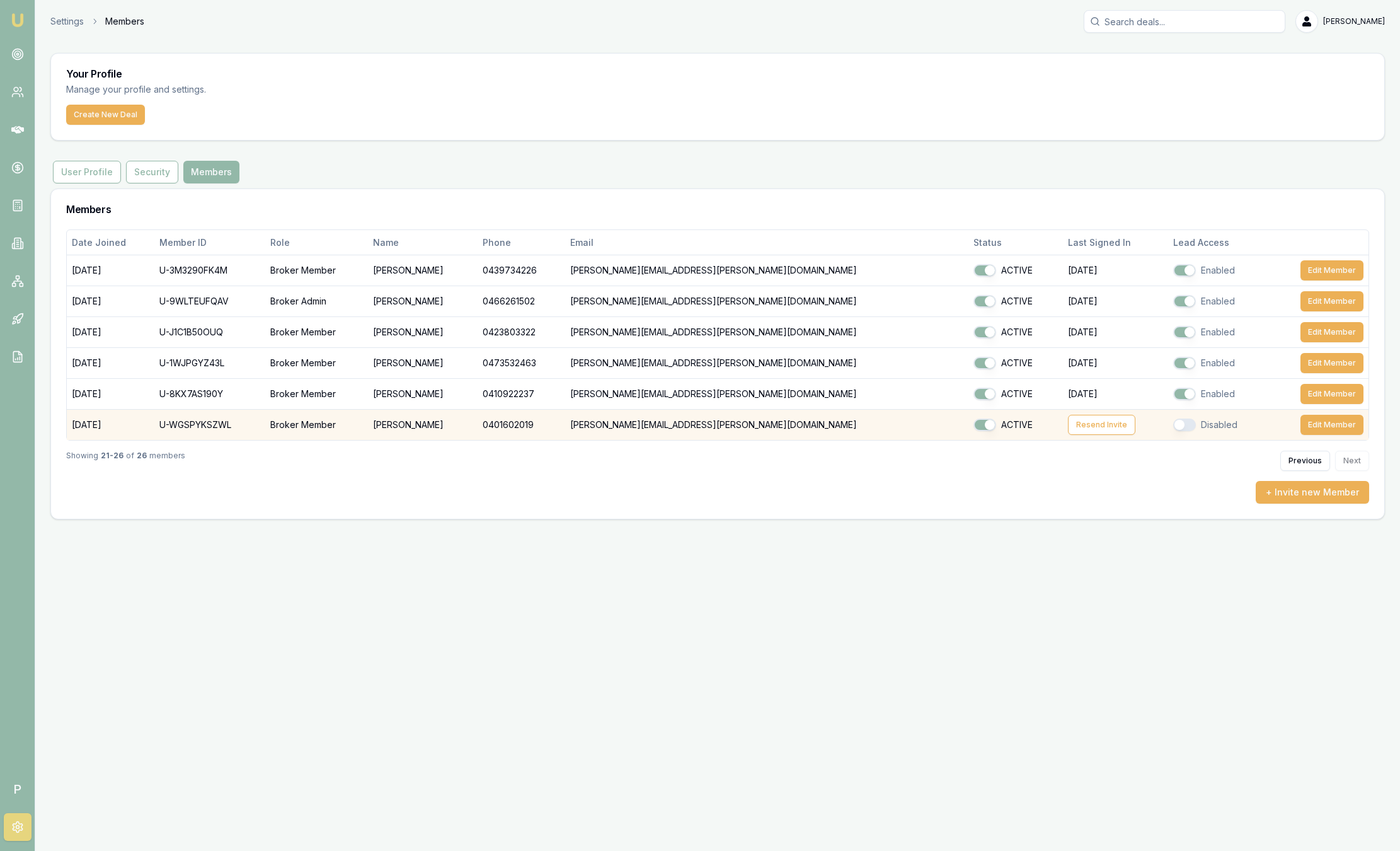
click at [973, 430] on button "button" at bounding box center [984, 425] width 23 height 13
checkbox input "false"
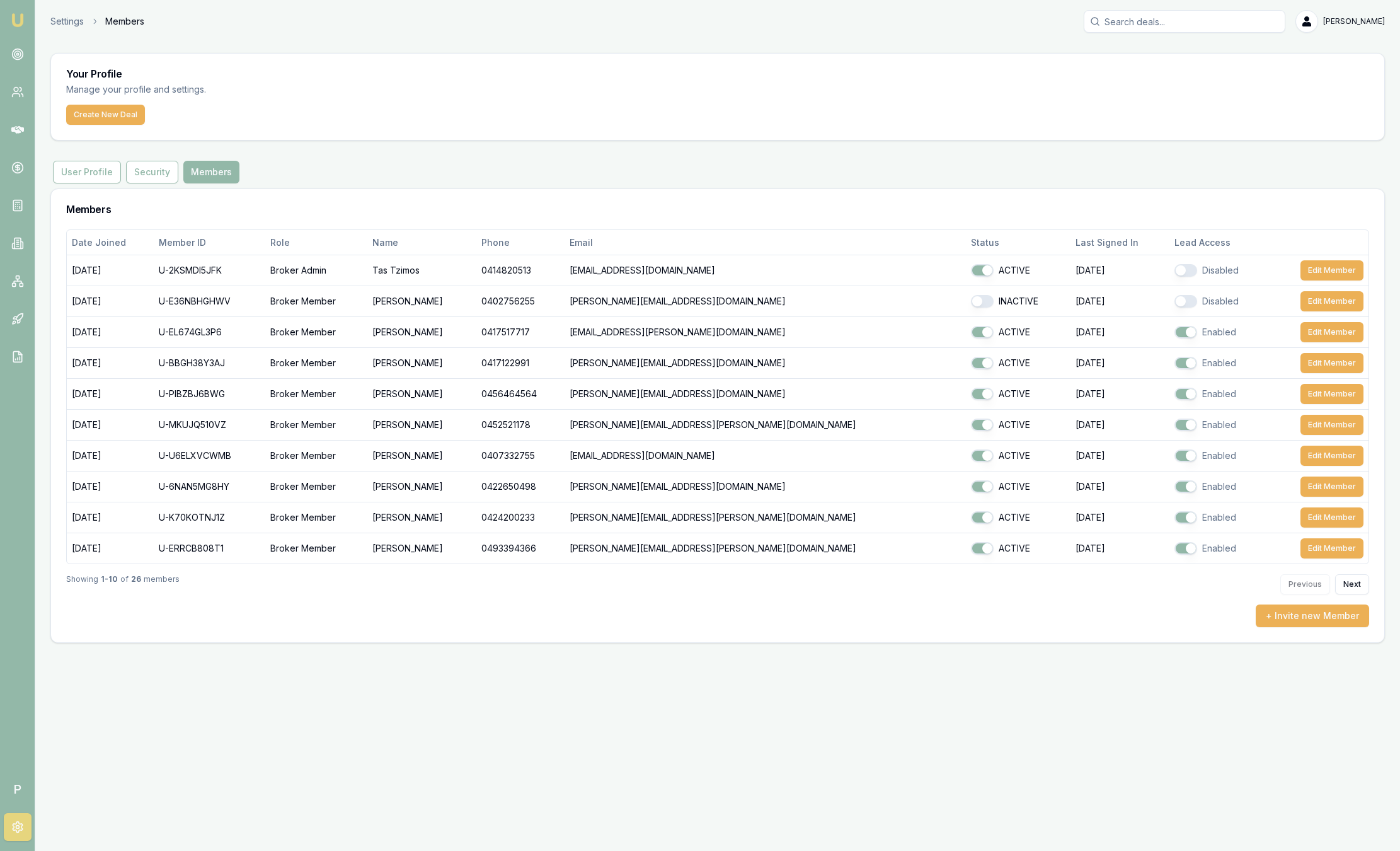
click at [1149, 574] on div "Showing 1 - 10 of 26 members Previous Next" at bounding box center [717, 584] width 1303 height 41
click at [1347, 586] on button "Next" at bounding box center [1351, 583] width 34 height 20
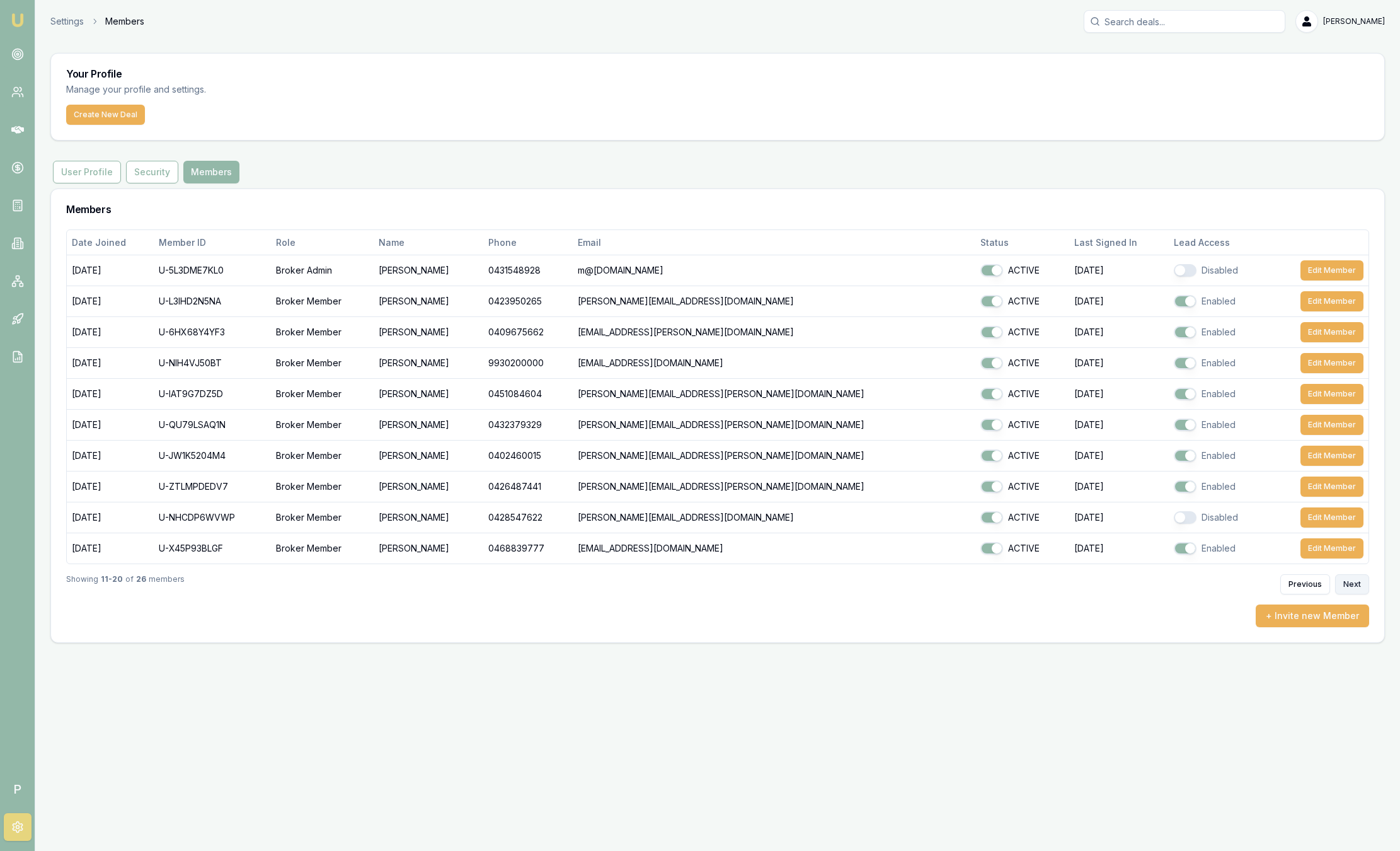
click at [1347, 586] on button "Next" at bounding box center [1351, 583] width 34 height 20
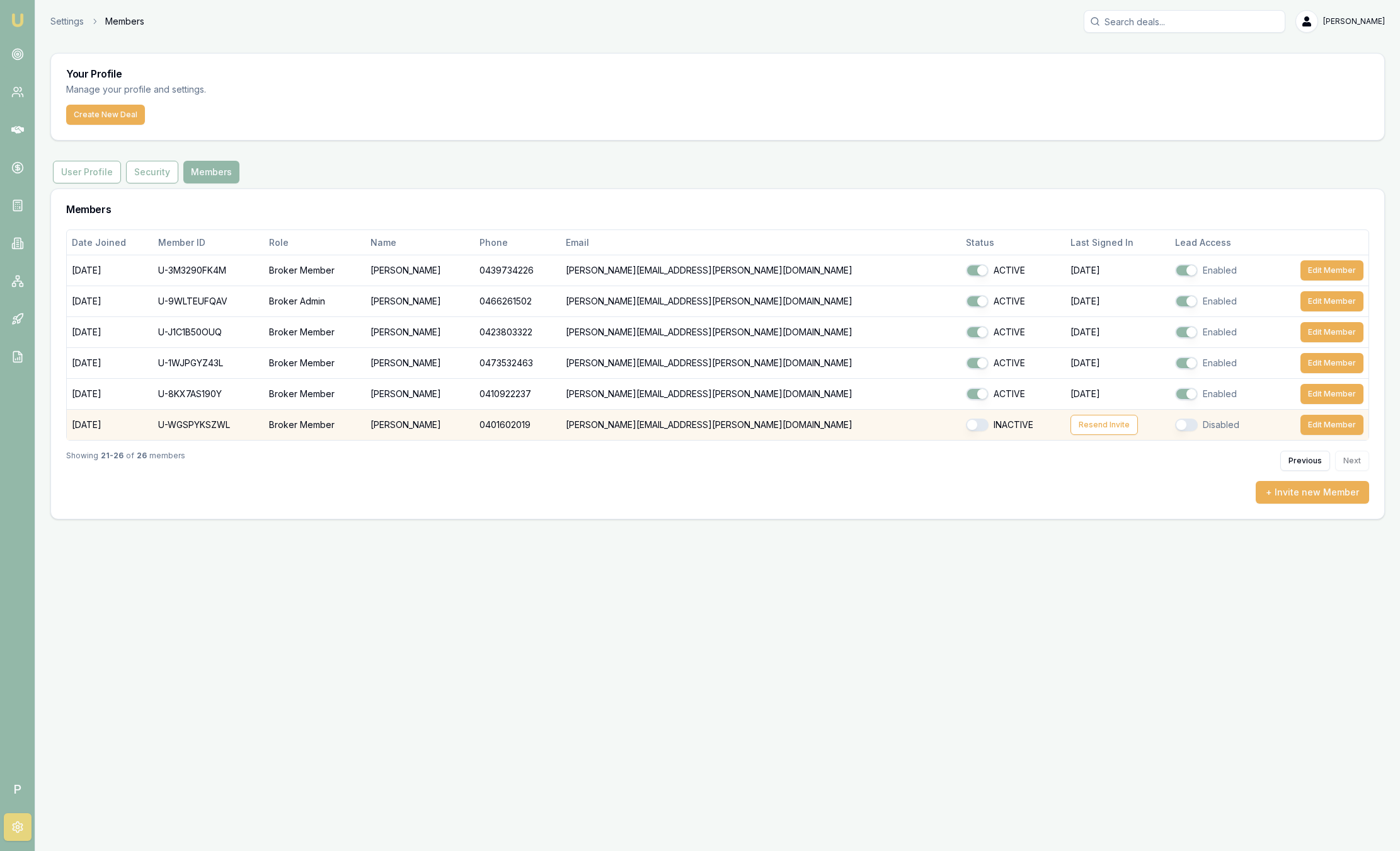
click at [966, 424] on button "button" at bounding box center [977, 425] width 23 height 13
checkbox input "true"
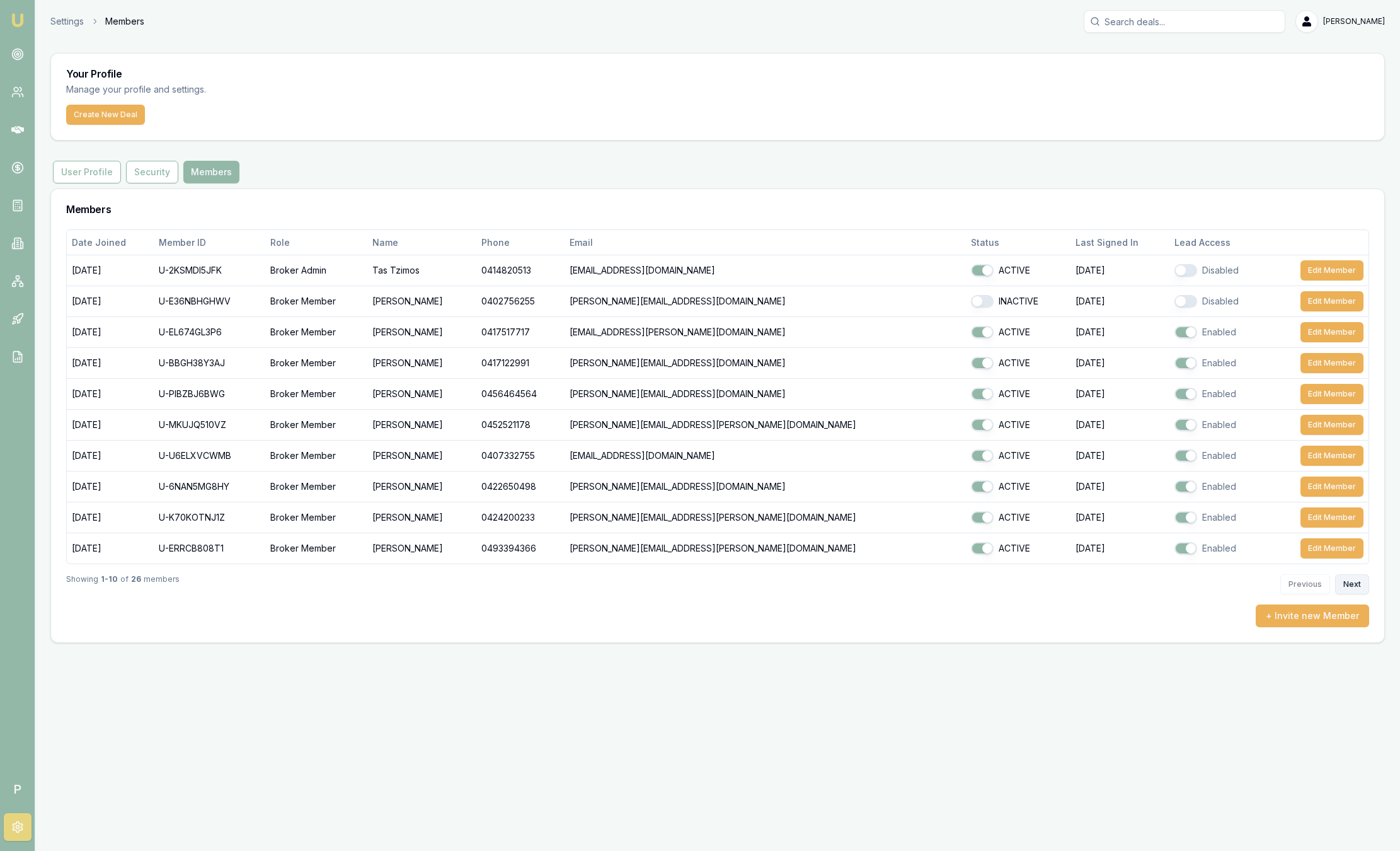
click at [1364, 587] on button "Next" at bounding box center [1351, 583] width 34 height 20
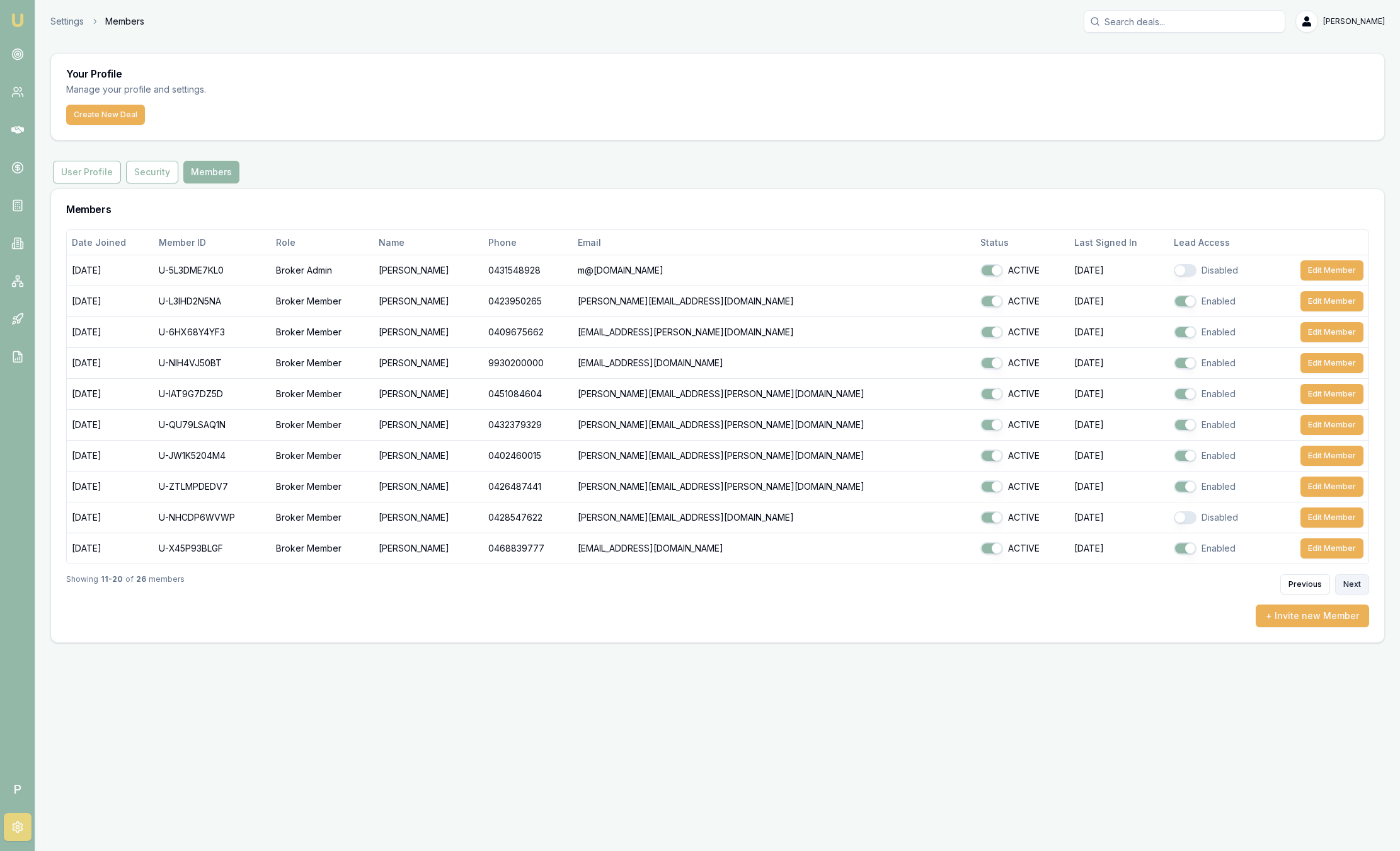
click at [1364, 587] on button "Next" at bounding box center [1351, 583] width 34 height 20
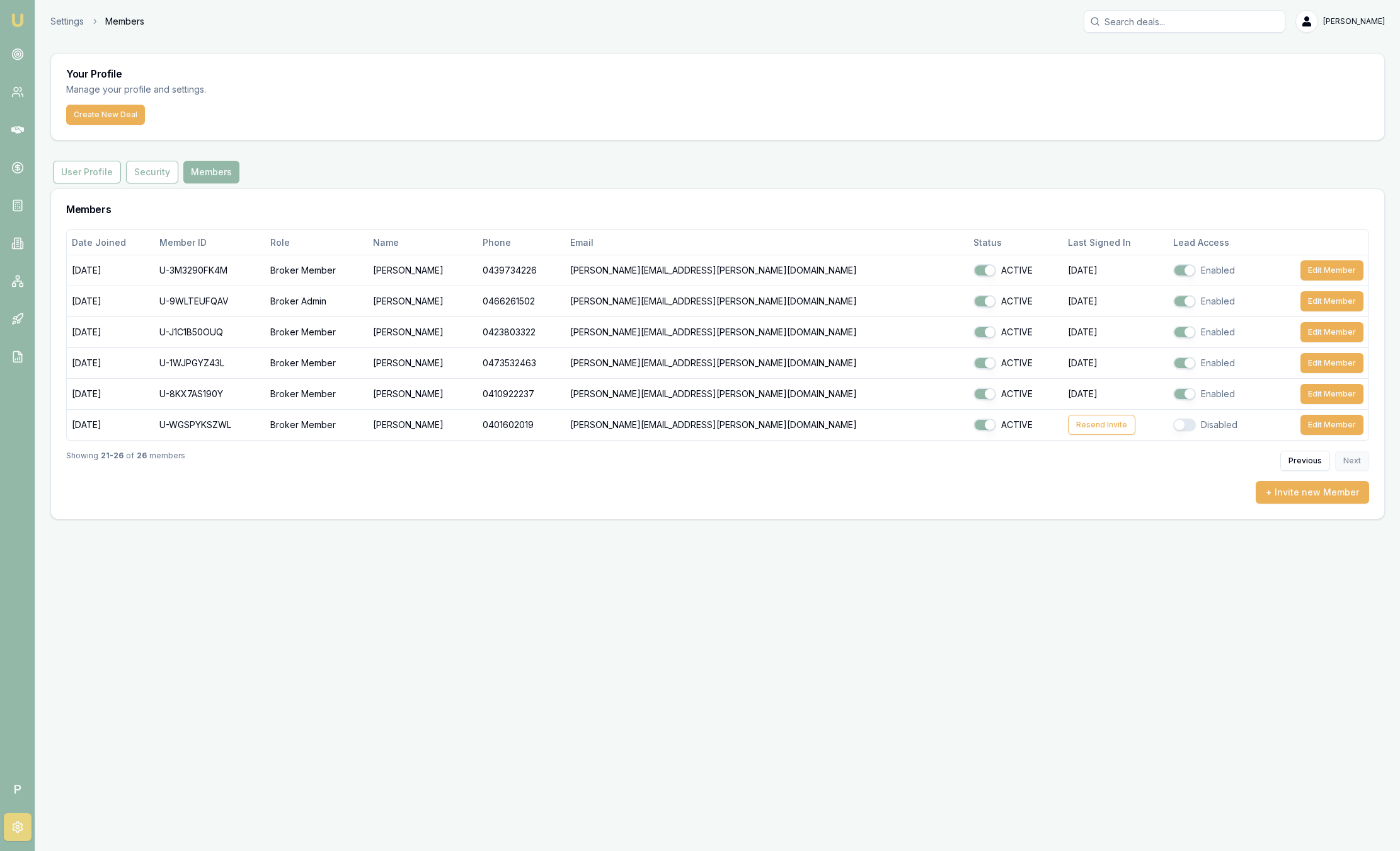
click at [1364, 587] on div "Emu Broker P Settings Members Sam Crouch Toggle Menu Your Profile Manage your p…" at bounding box center [700, 426] width 1400 height 851
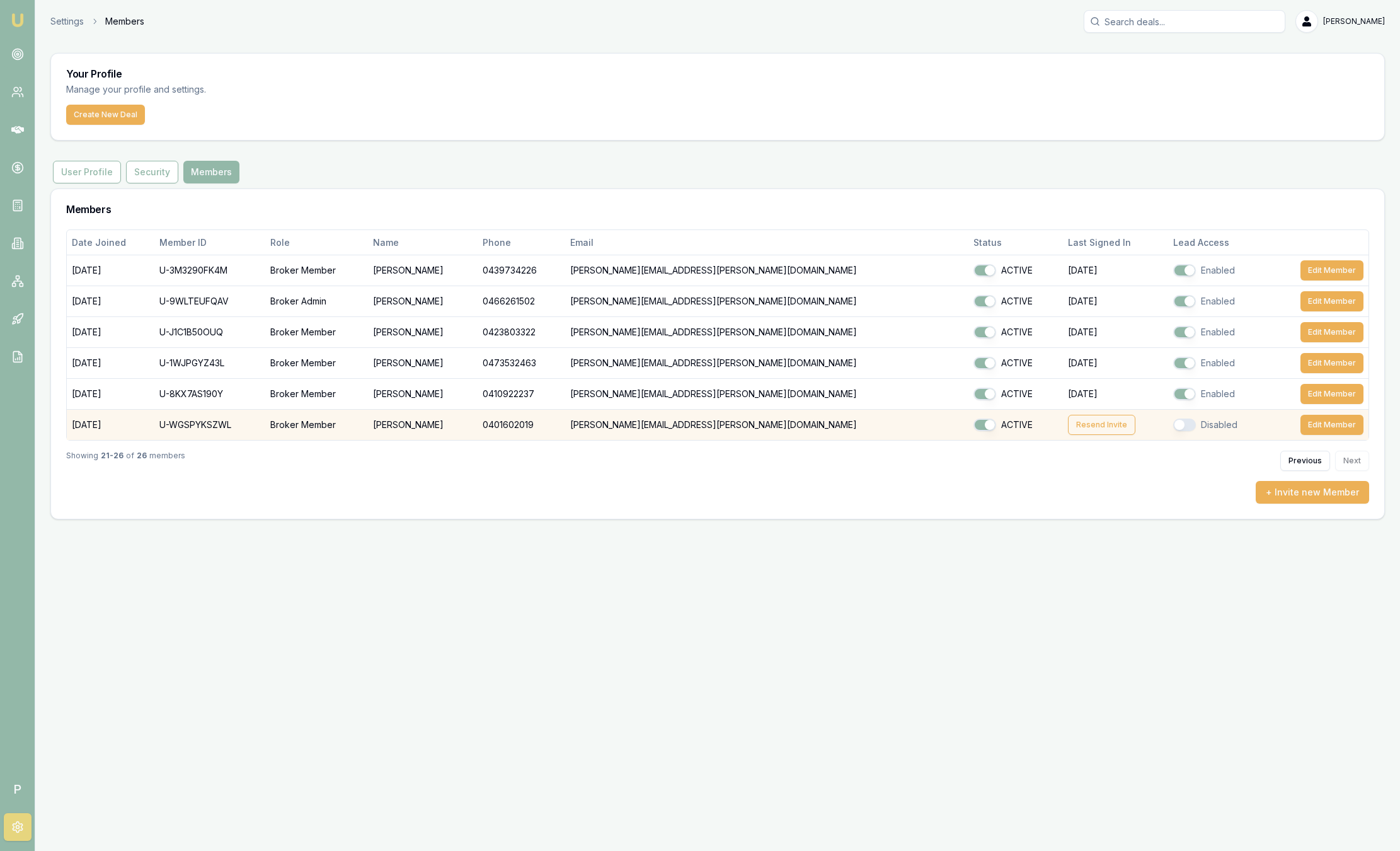
click at [1068, 427] on button "Resend Invite" at bounding box center [1102, 424] width 68 height 20
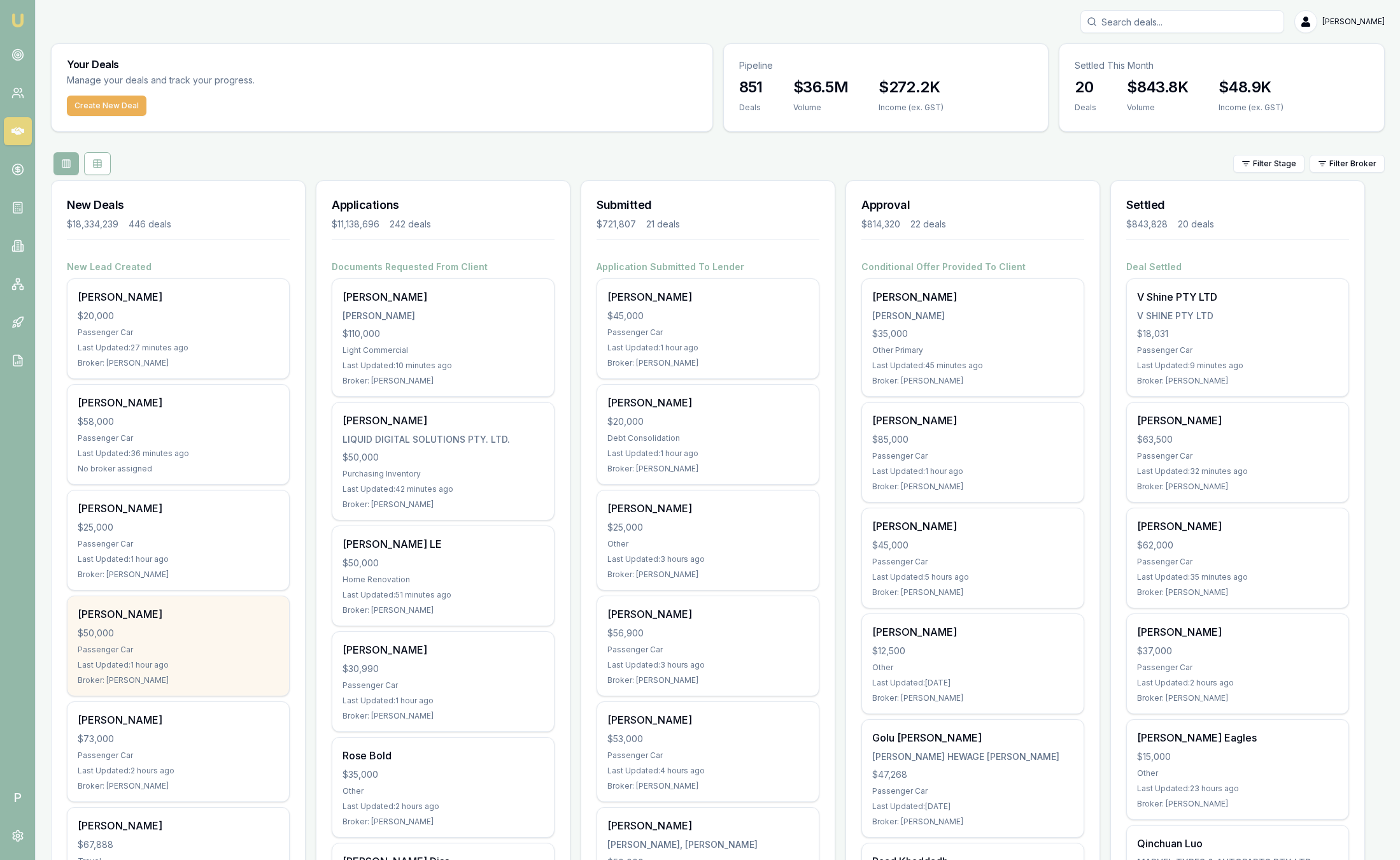
click at [234, 596] on div "Romeo Canlas $50,000 Passenger Car Last Updated: 1 hour ago Broker: Robyn Adams" at bounding box center [178, 645] width 222 height 99
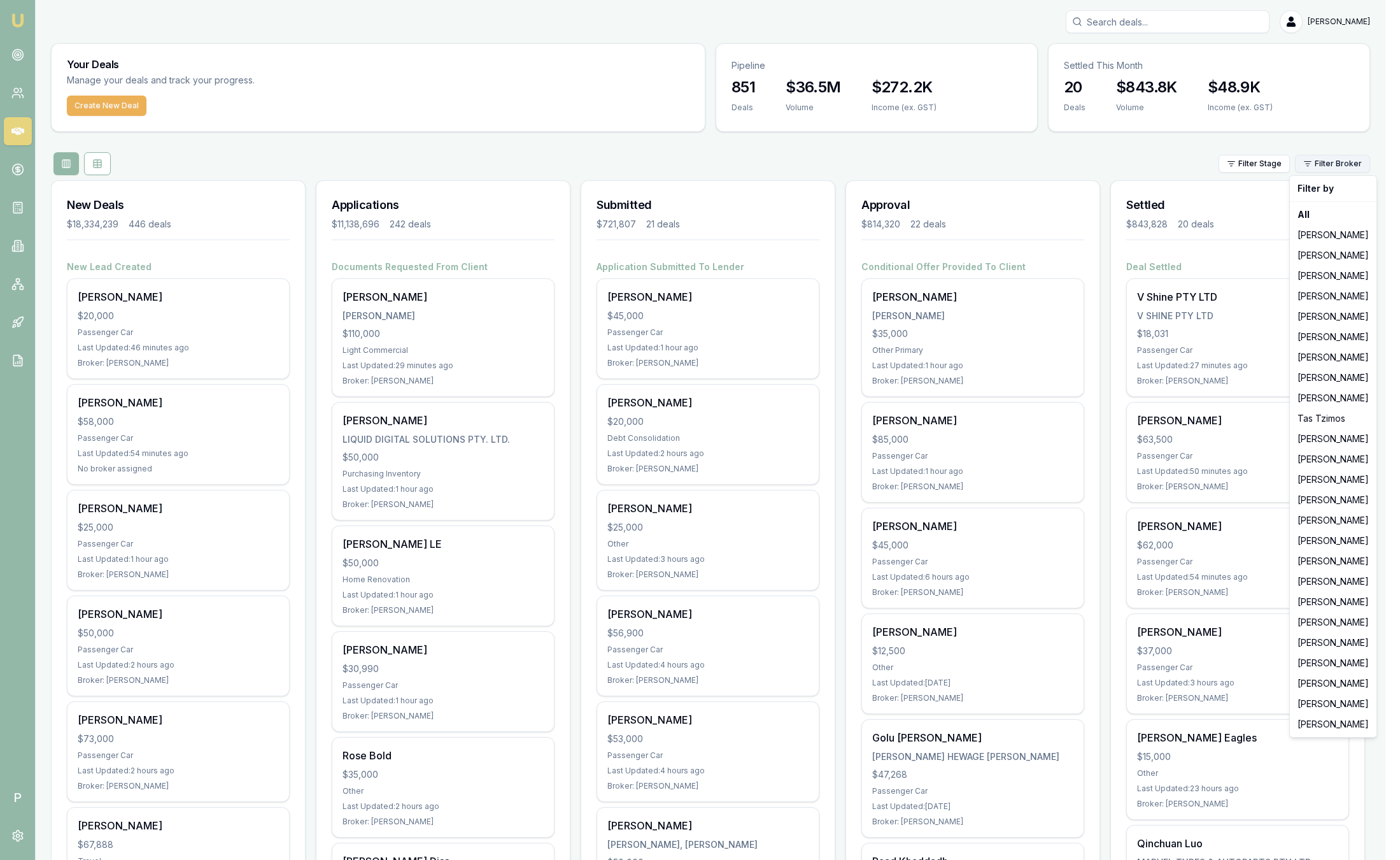
click at [1339, 172] on html "Emu Broker P Sam Crouch Toggle Menu Your Deals Manage your deals and track your…" at bounding box center [700, 430] width 1400 height 860
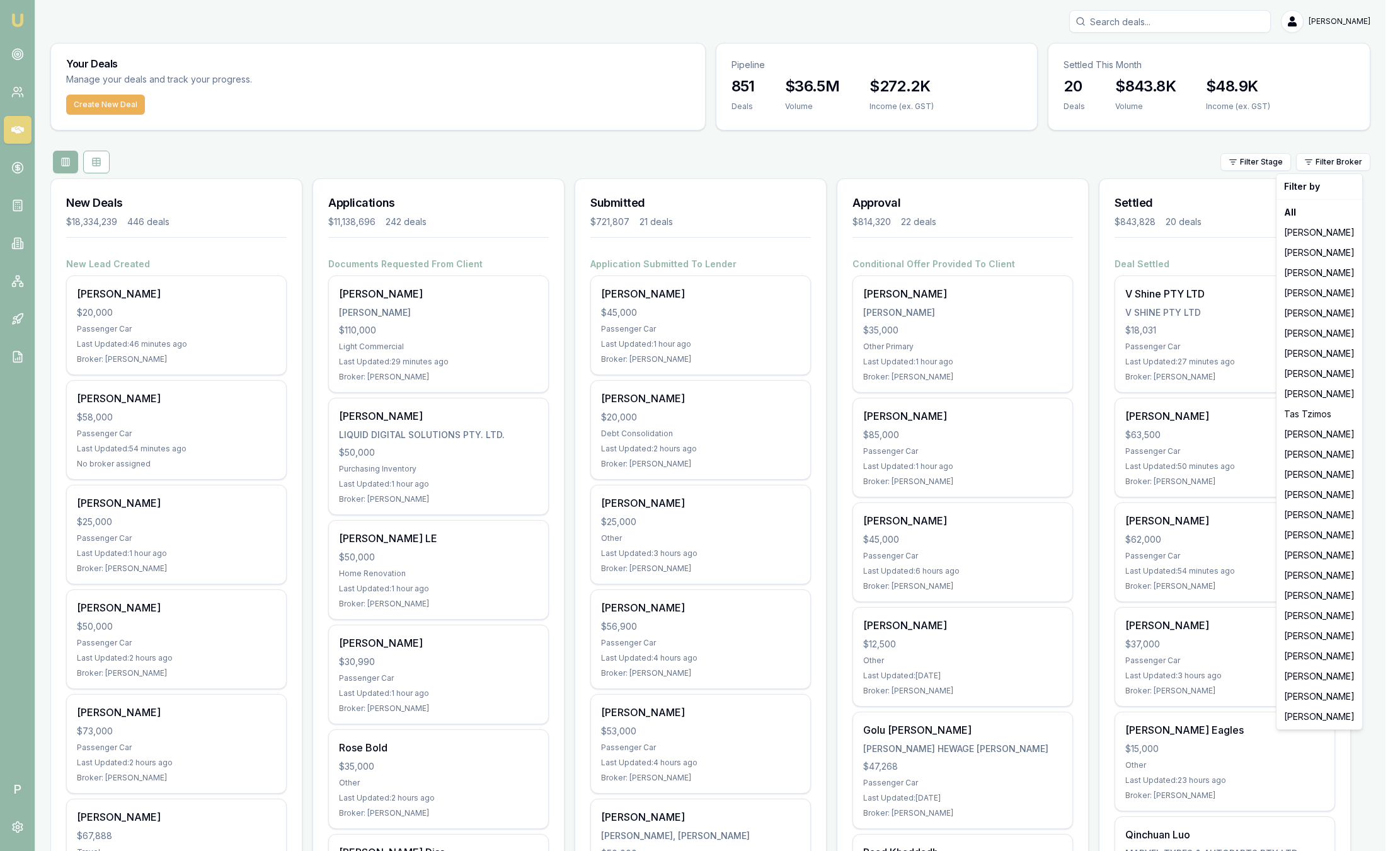
click at [165, 405] on html "Emu Broker P Sam Crouch Toggle Menu Your Deals Manage your deals and track your…" at bounding box center [700, 426] width 1400 height 851
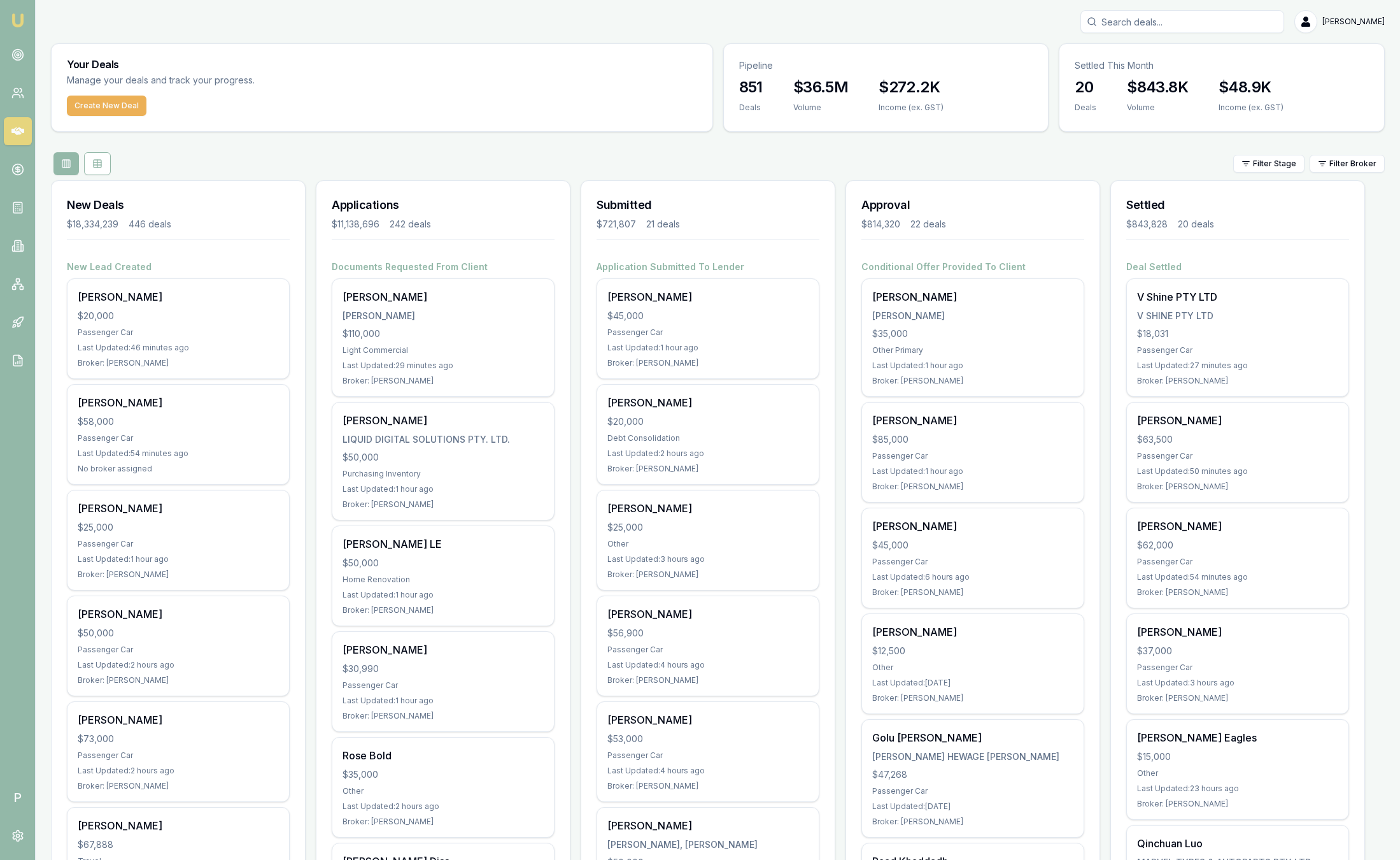
click at [353, 153] on div "Filter Stage Filter Broker" at bounding box center [717, 164] width 1333 height 23
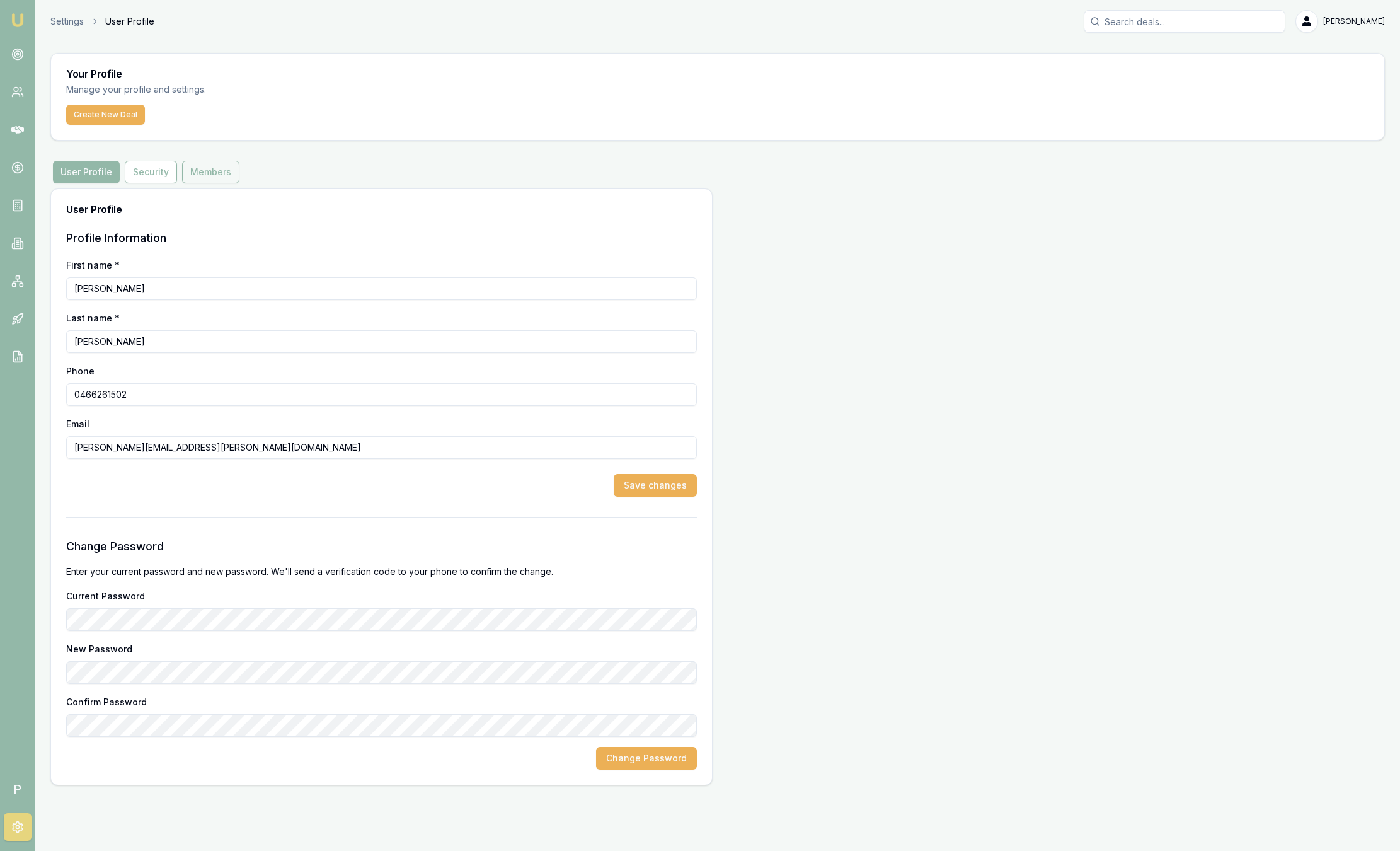
click at [212, 179] on button "Members" at bounding box center [211, 172] width 57 height 23
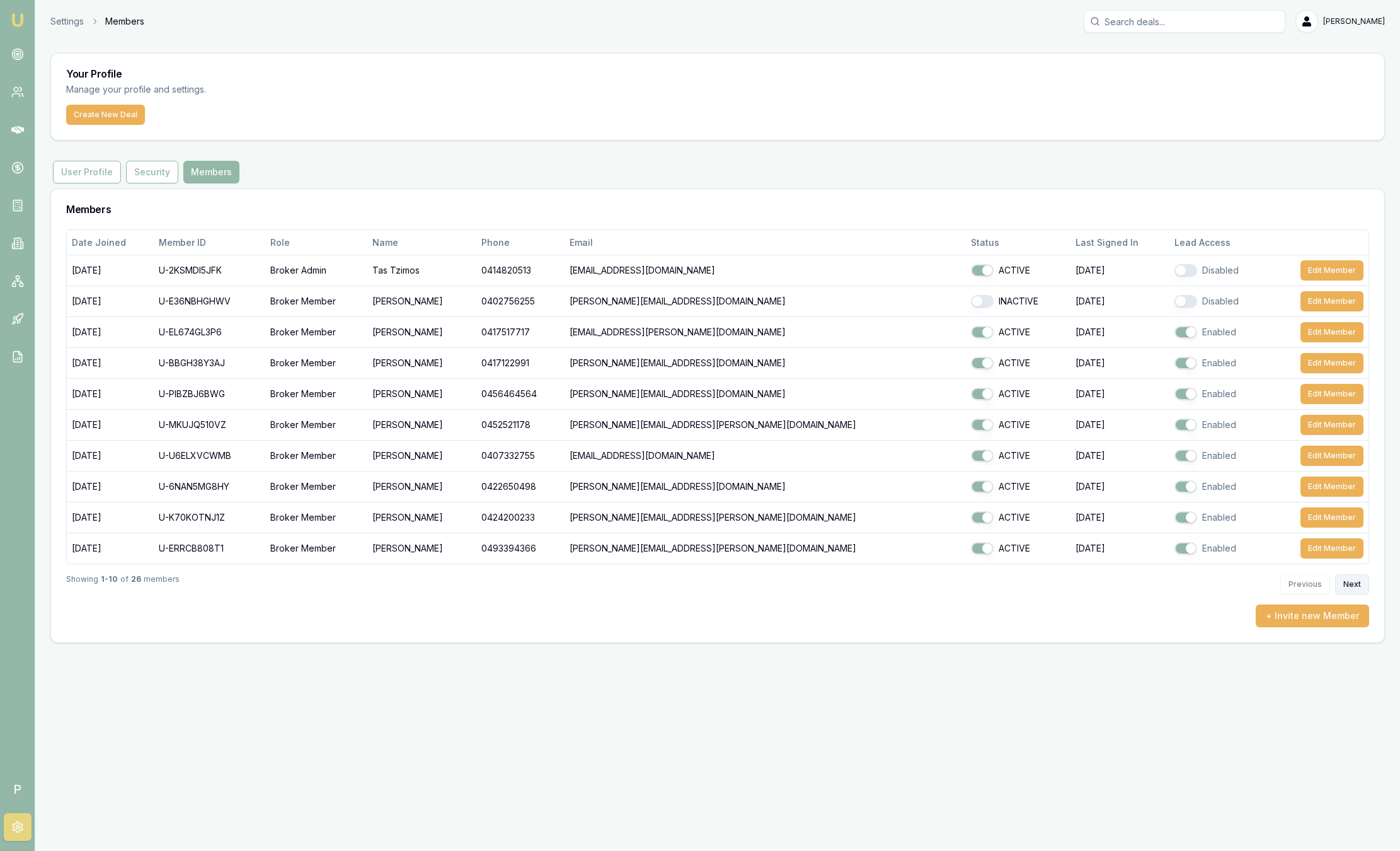
click at [1350, 581] on button "Next" at bounding box center [1351, 583] width 34 height 20
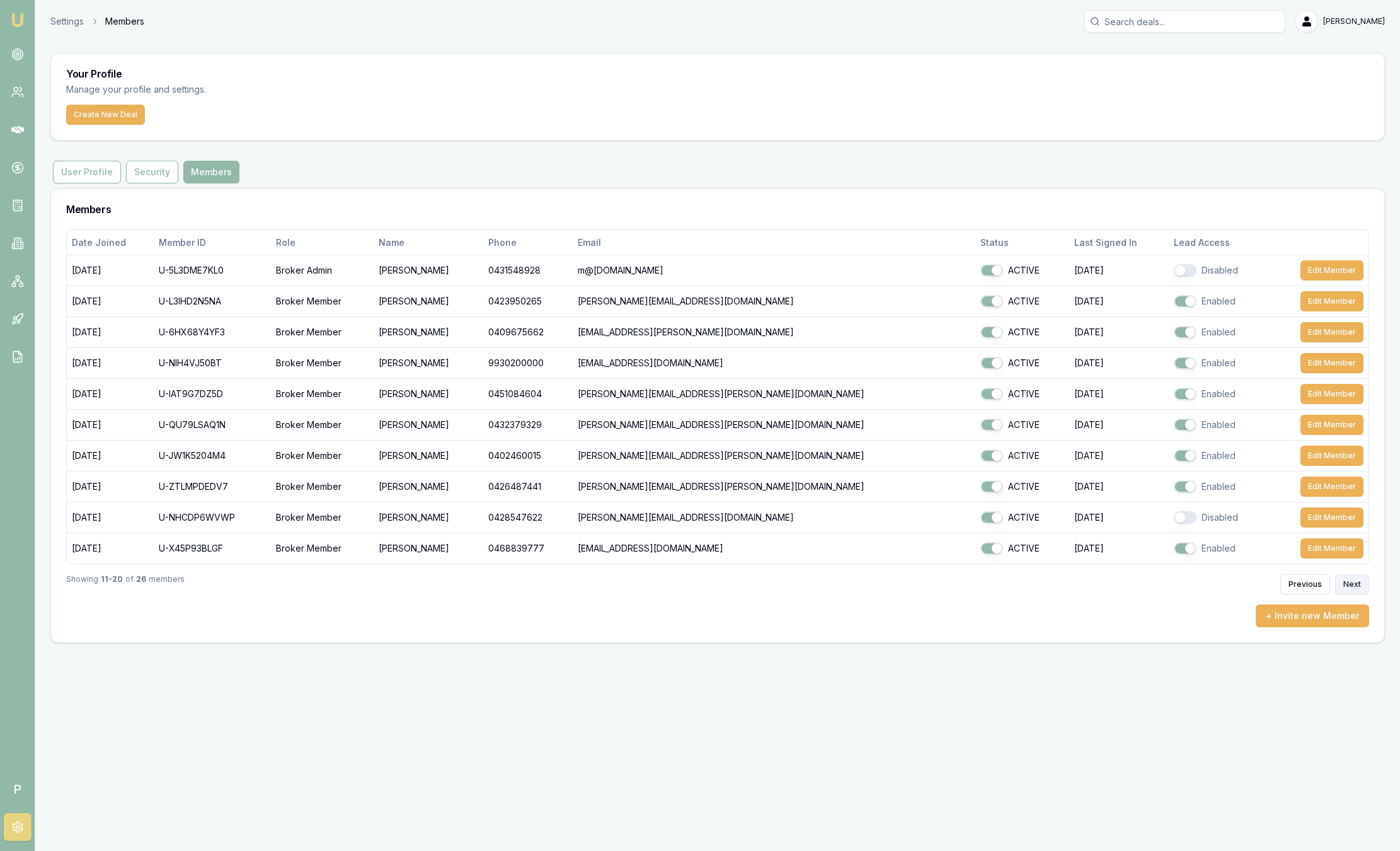
click at [1350, 581] on button "Next" at bounding box center [1351, 583] width 34 height 20
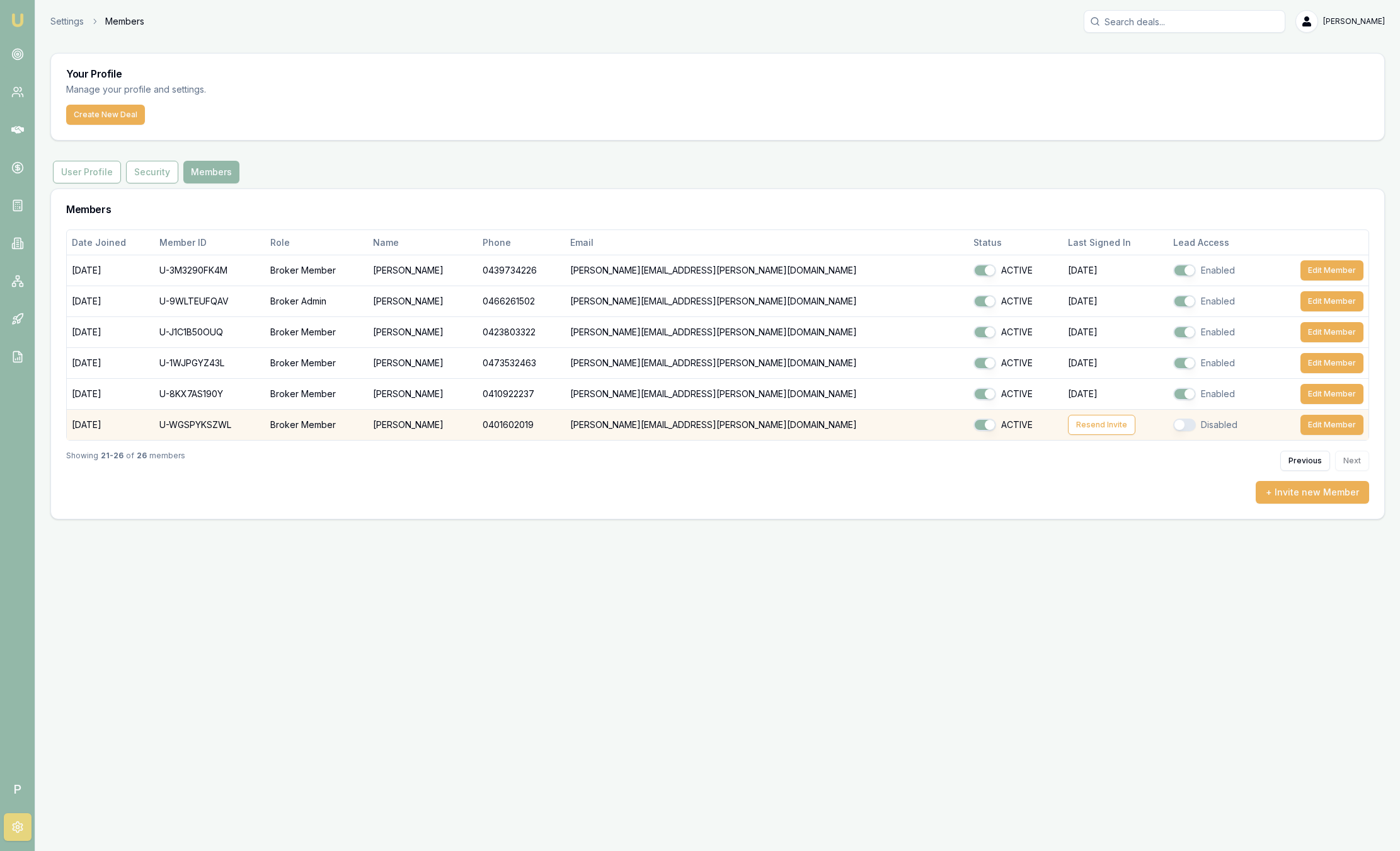
click at [973, 419] on div "ACTIVE" at bounding box center [1014, 425] width 84 height 13
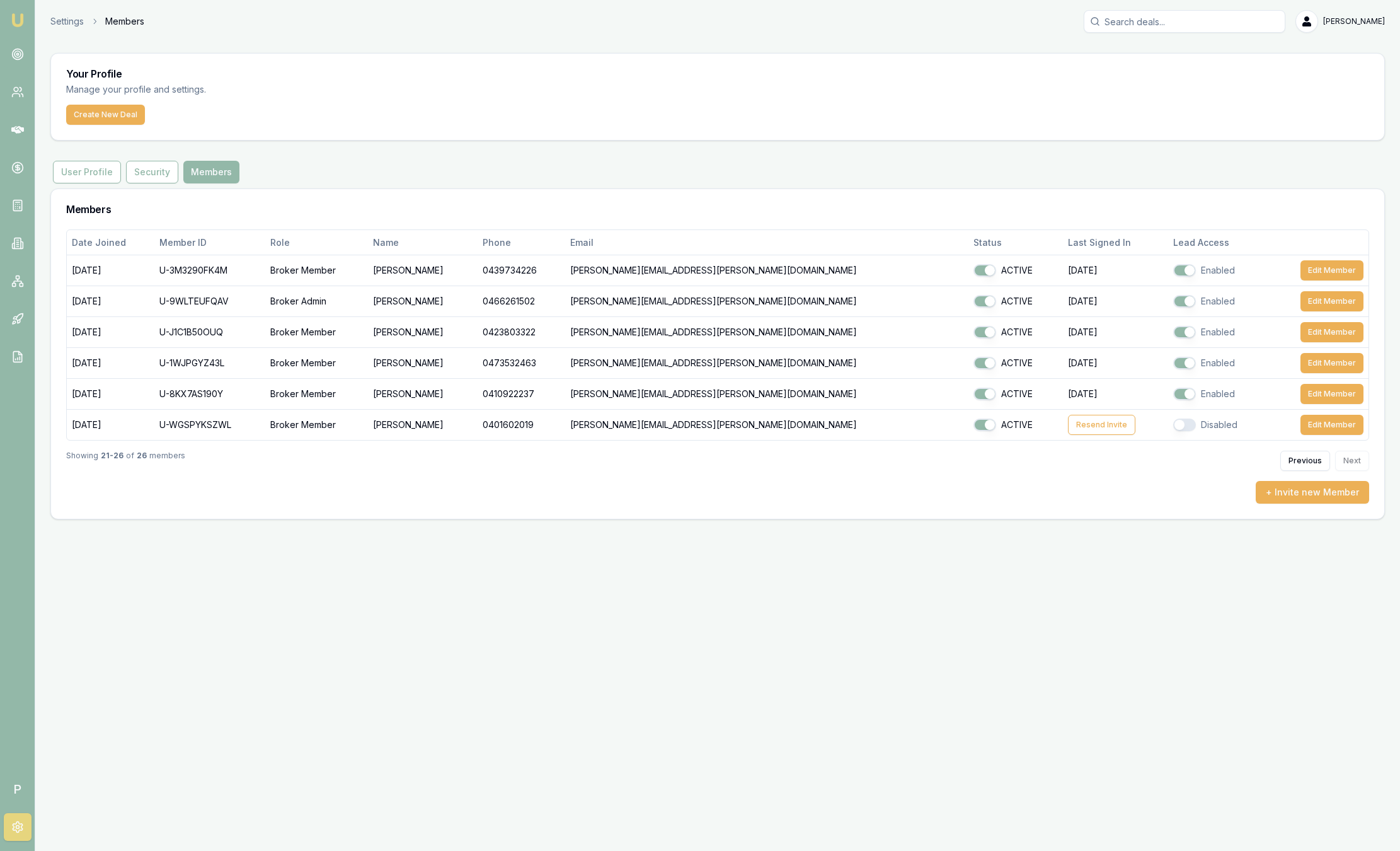
click at [855, 473] on div "Showing 21 - 26 of 26 members Previous Next" at bounding box center [717, 460] width 1303 height 41
click at [729, 462] on div "Showing 21 - 26 of 26 members Previous Next" at bounding box center [717, 460] width 1303 height 41
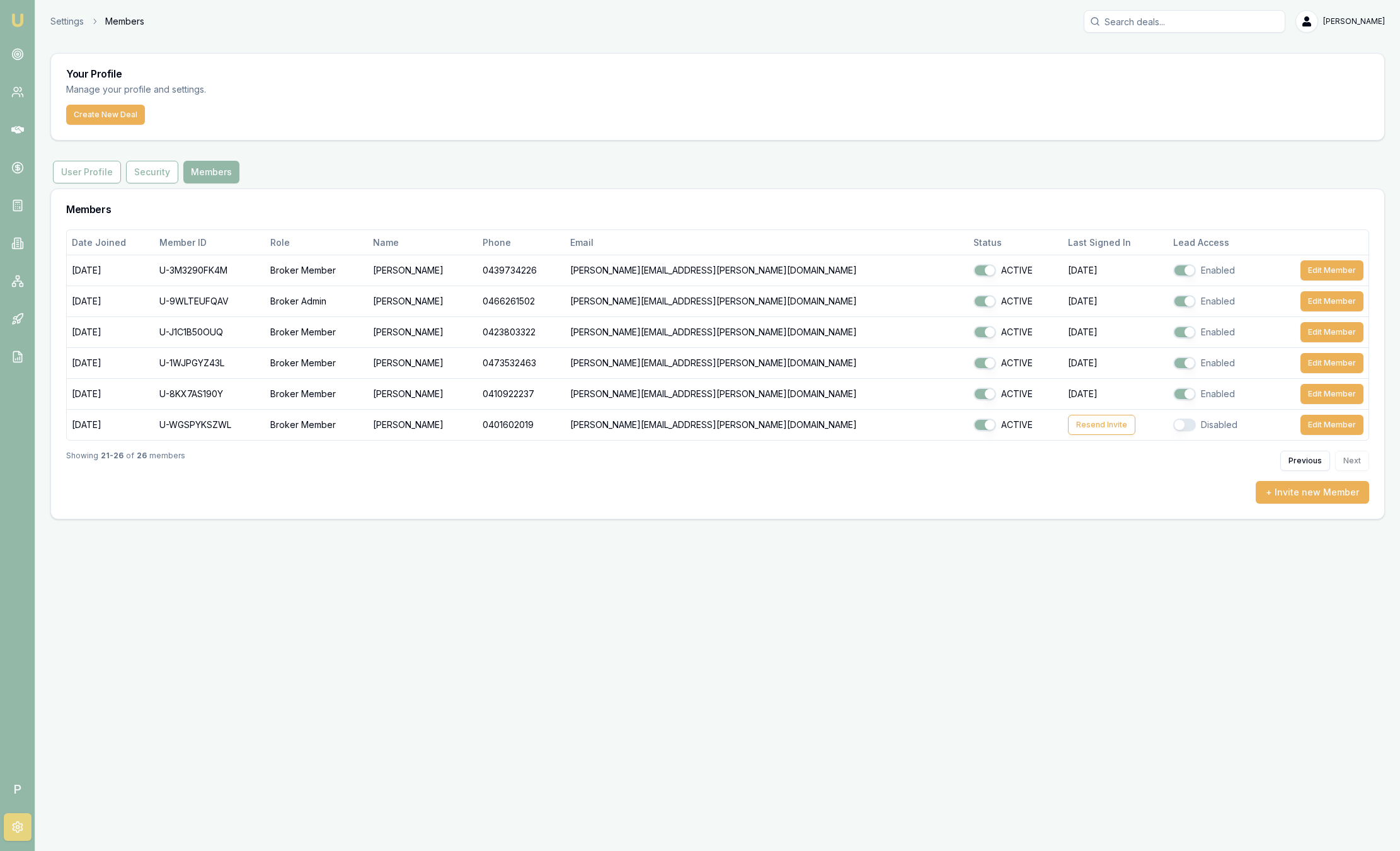
click at [729, 462] on div "Showing 21 - 26 of 26 members Previous Next" at bounding box center [717, 460] width 1303 height 41
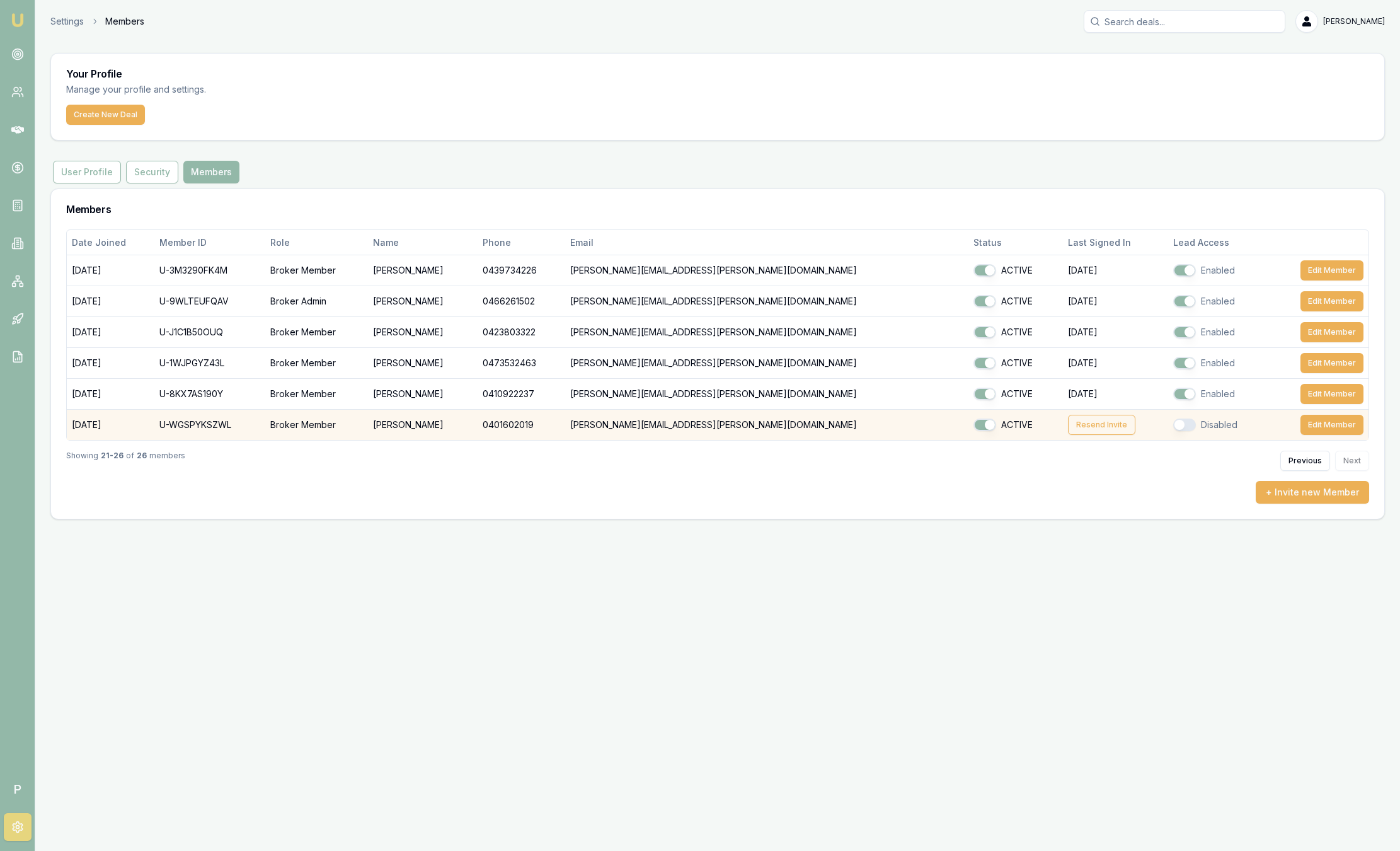
click at [1068, 432] on button "Resend Invite" at bounding box center [1102, 424] width 68 height 20
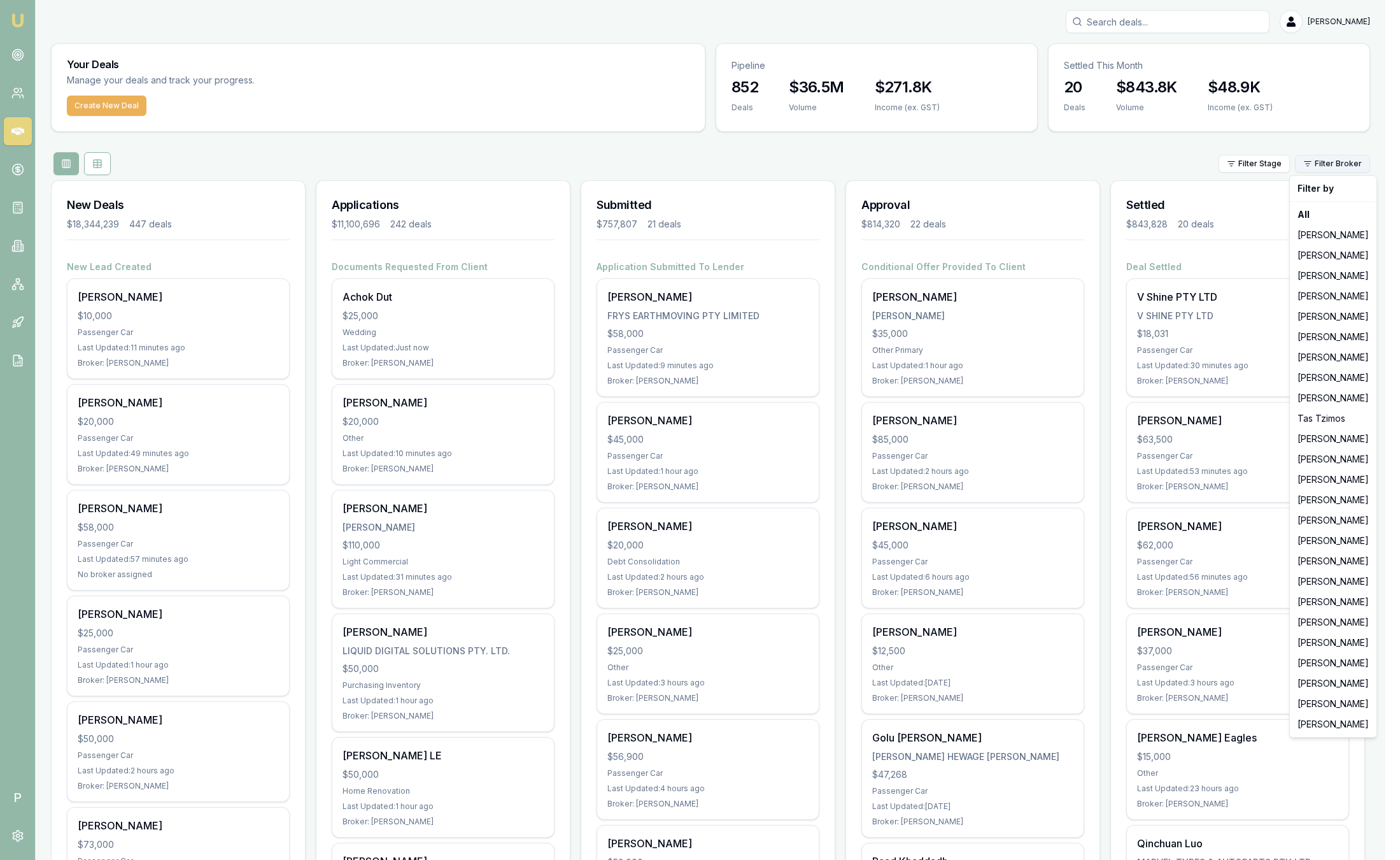
click at [1367, 167] on html "Emu Broker P [PERSON_NAME] Toggle Menu Your Deals Manage your deals and track y…" at bounding box center [700, 430] width 1400 height 860
